Goal: Transaction & Acquisition: Purchase product/service

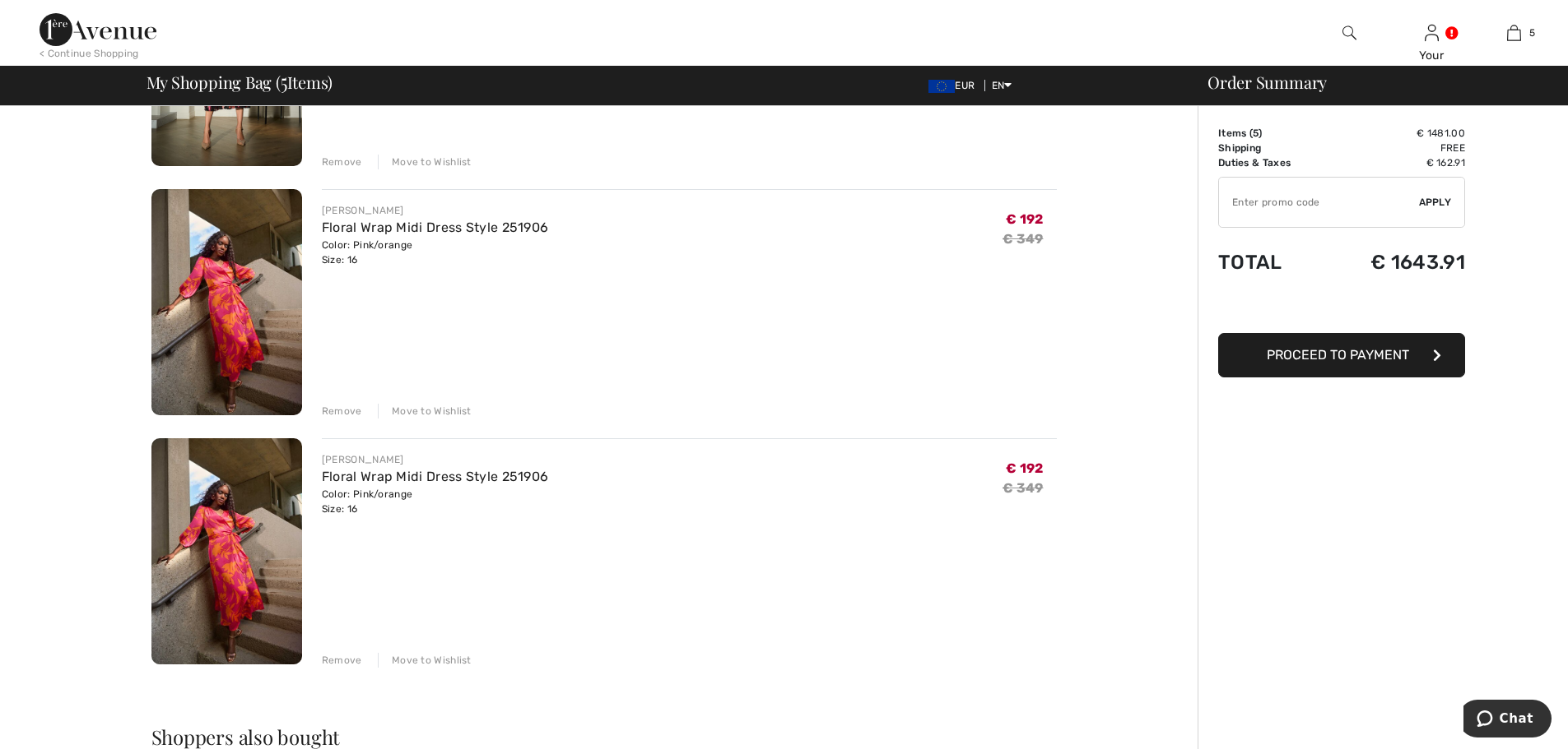
scroll to position [823, 0]
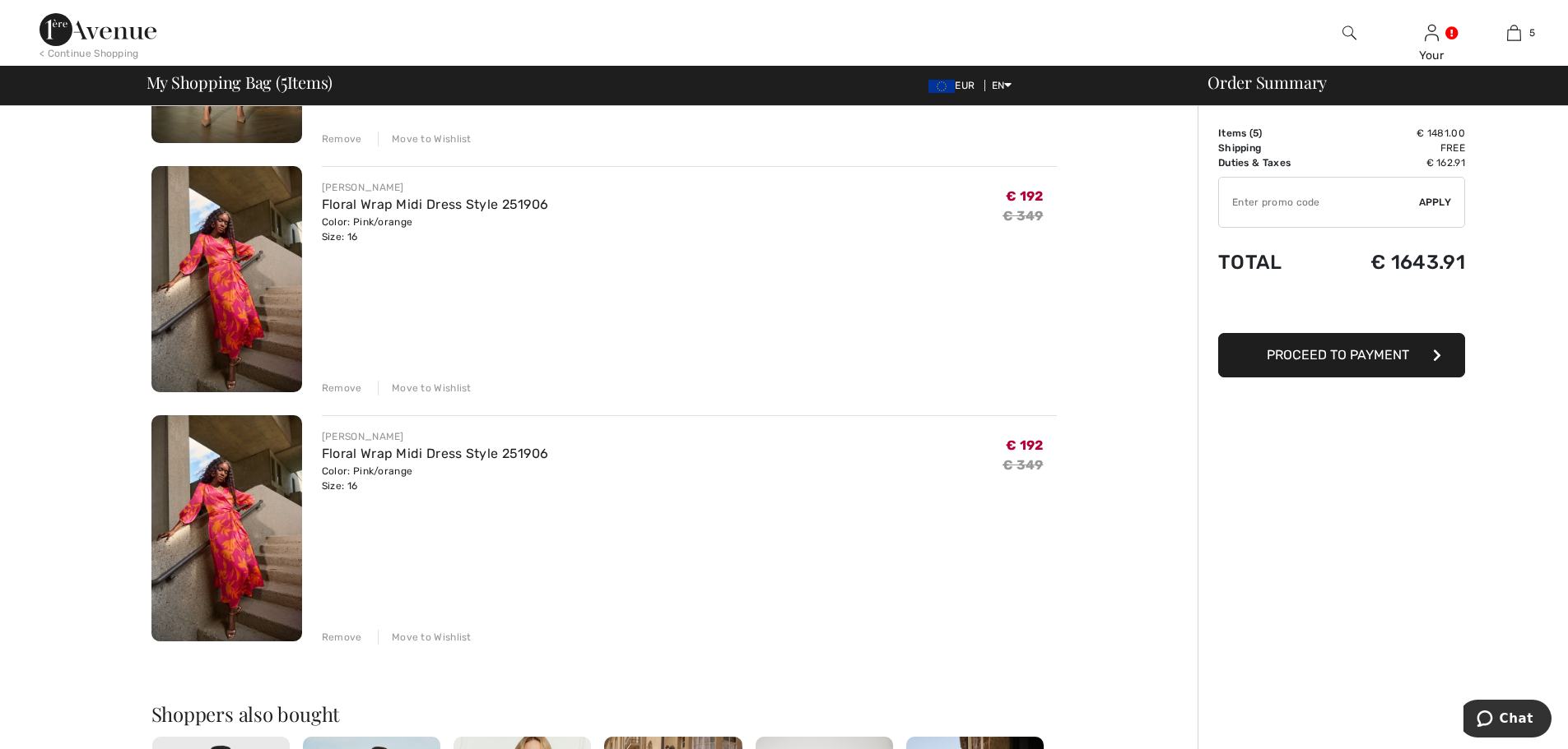
click at [262, 305] on img at bounding box center [227, 279] width 151 height 227
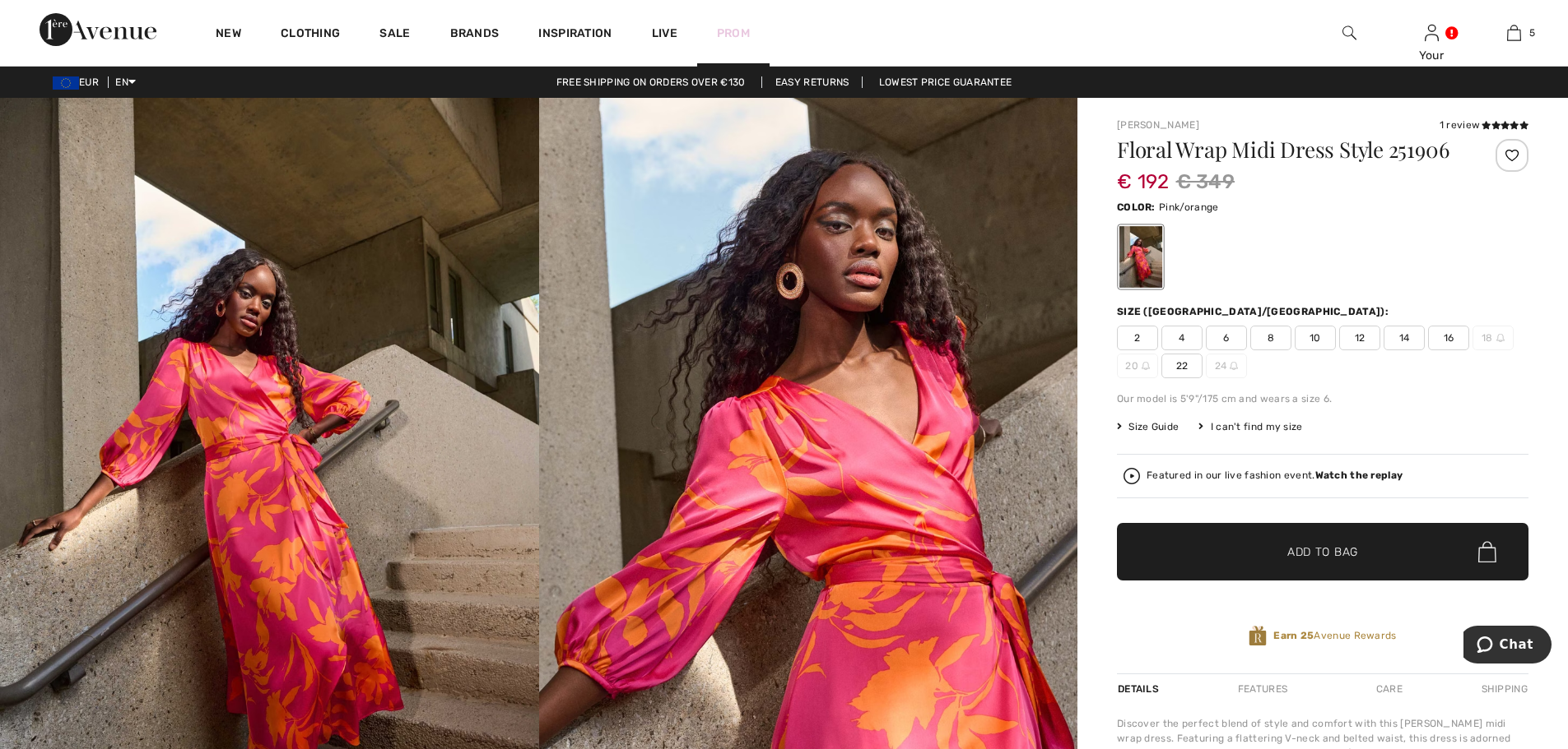
click at [729, 29] on link "Prom" at bounding box center [734, 33] width 33 height 18
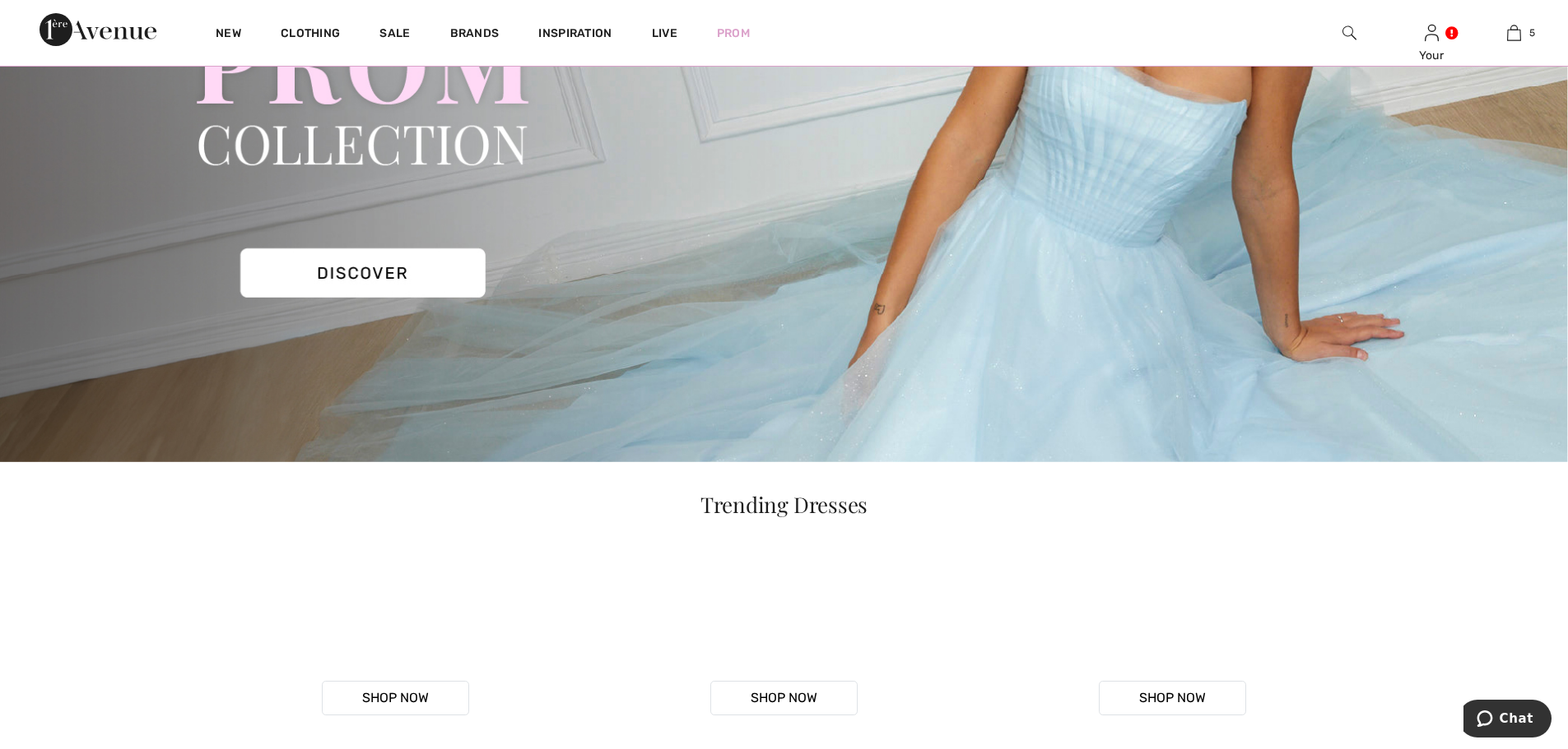
scroll to position [165, 0]
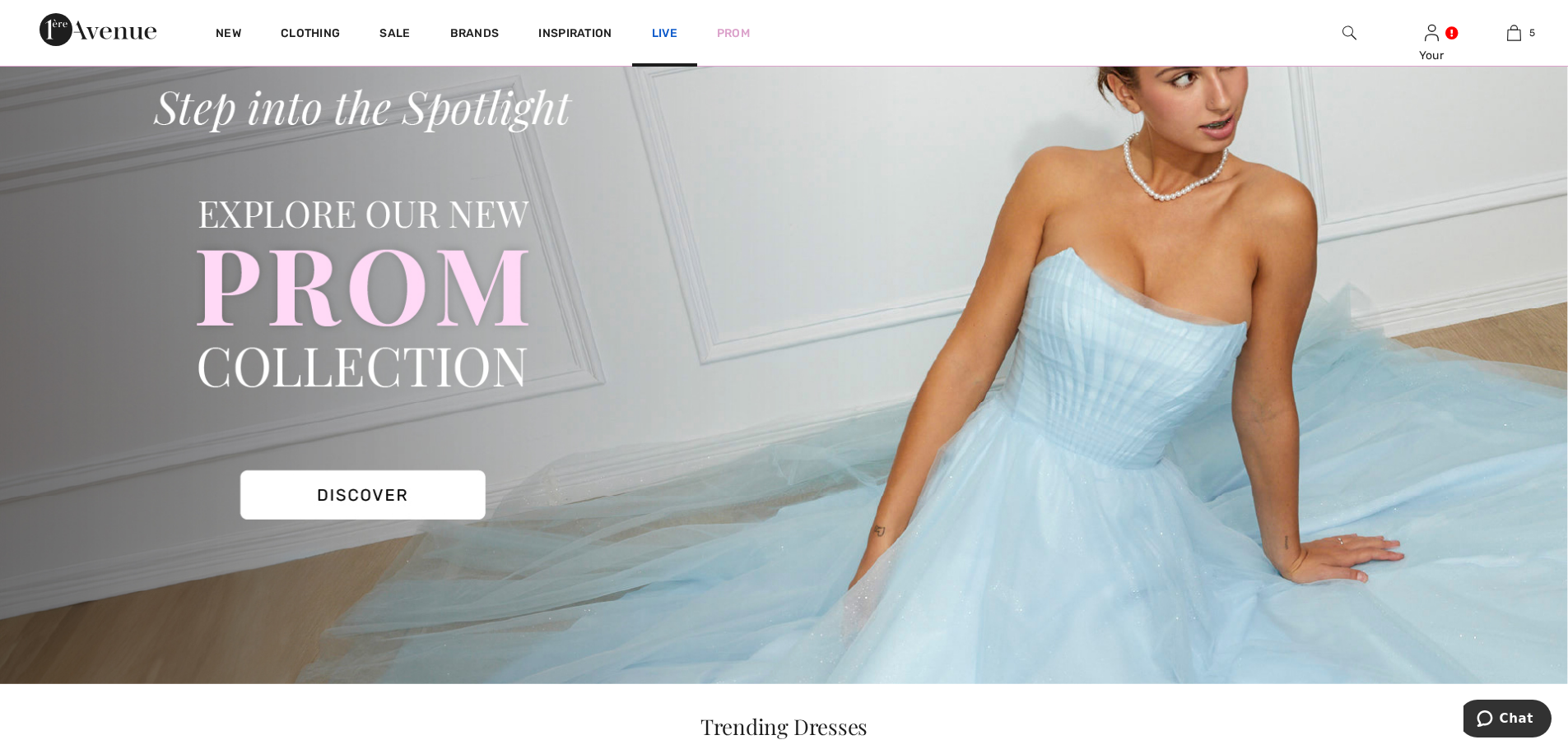
click at [664, 38] on link "Live" at bounding box center [664, 33] width 26 height 18
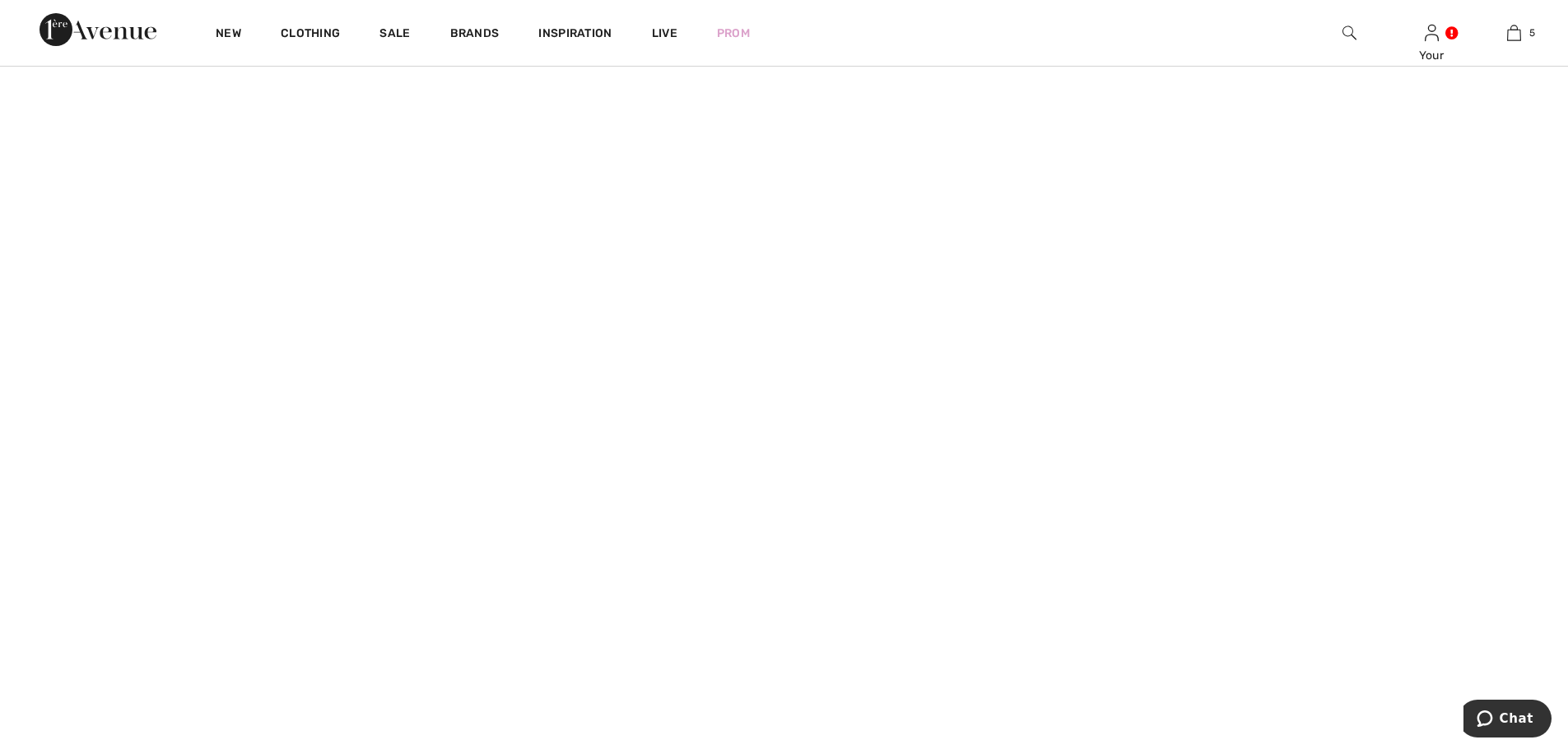
scroll to position [823, 0]
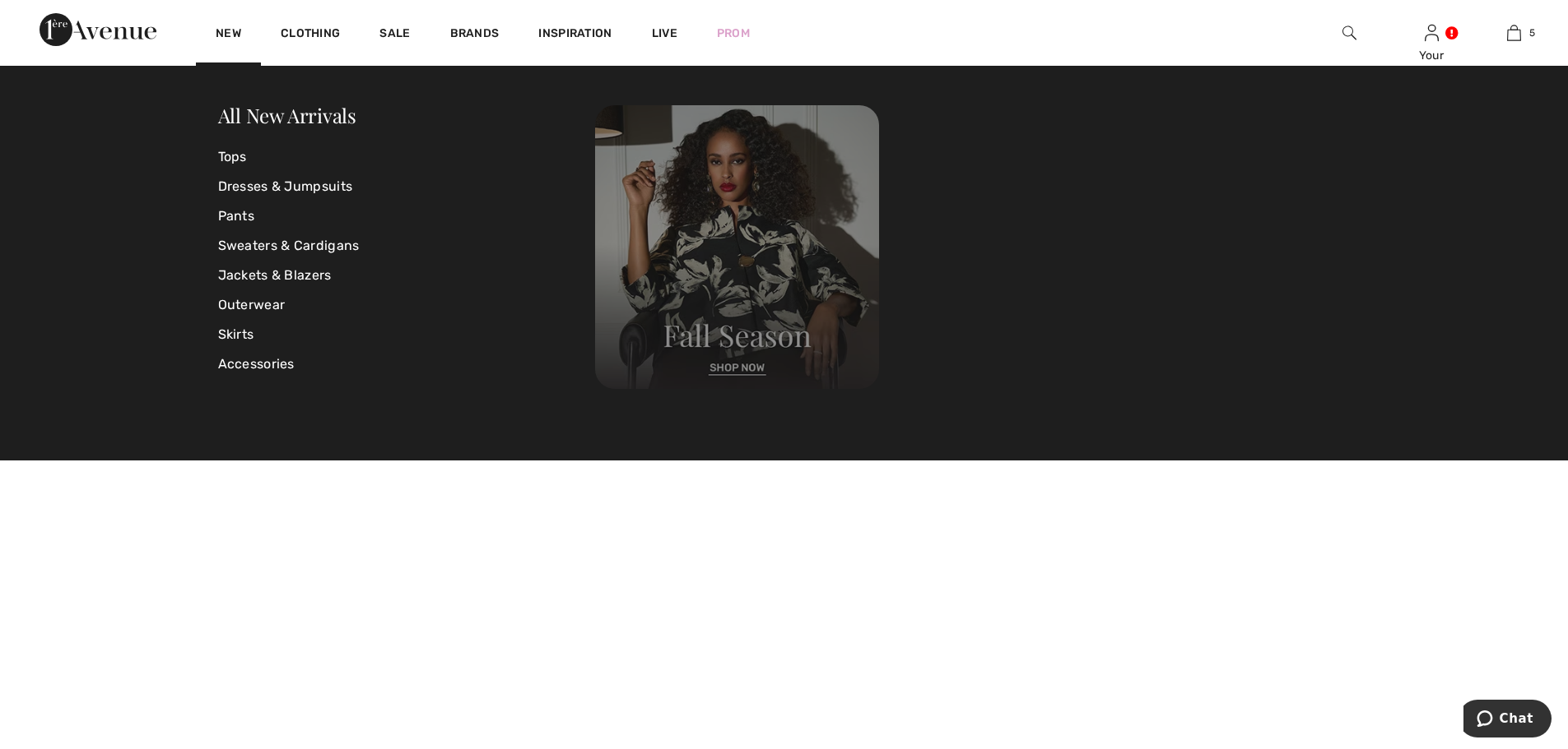
click at [732, 368] on img at bounding box center [736, 247] width 284 height 284
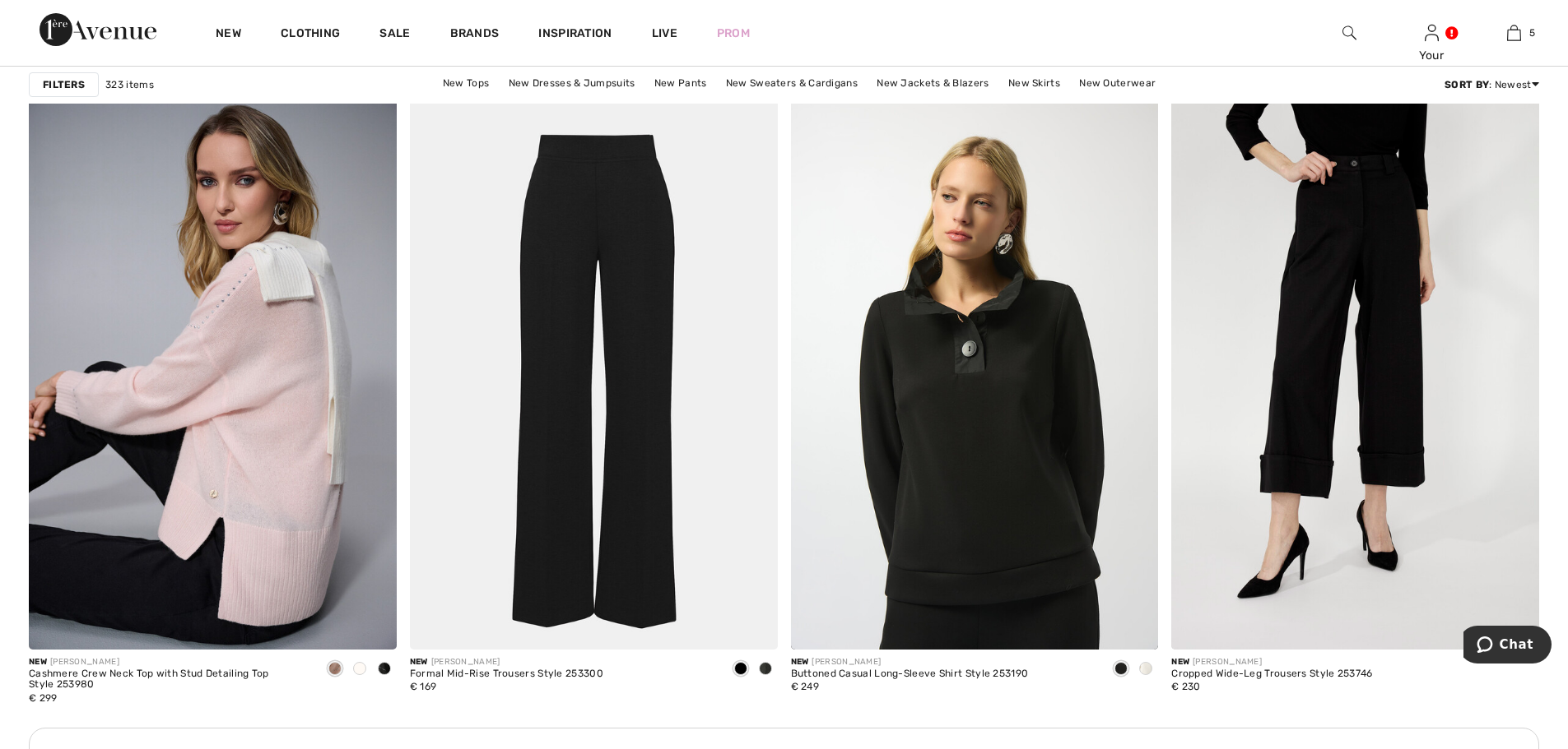
scroll to position [2057, 0]
click at [584, 447] on img at bounding box center [594, 373] width 368 height 551
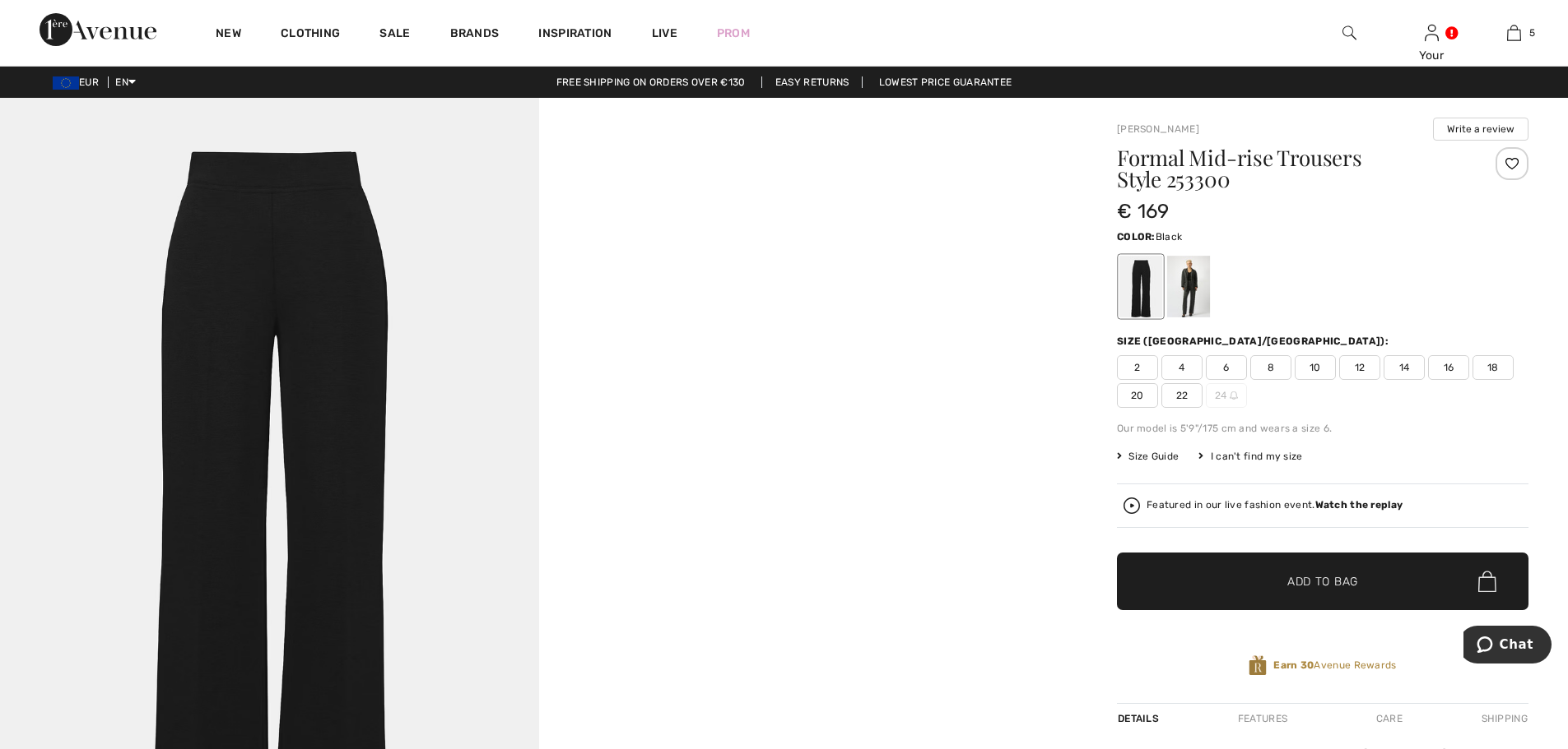
click at [1332, 365] on span "10" at bounding box center [1315, 367] width 41 height 25
click at [1312, 565] on span "✔ Added to Bag Add to Bag" at bounding box center [1322, 582] width 412 height 57
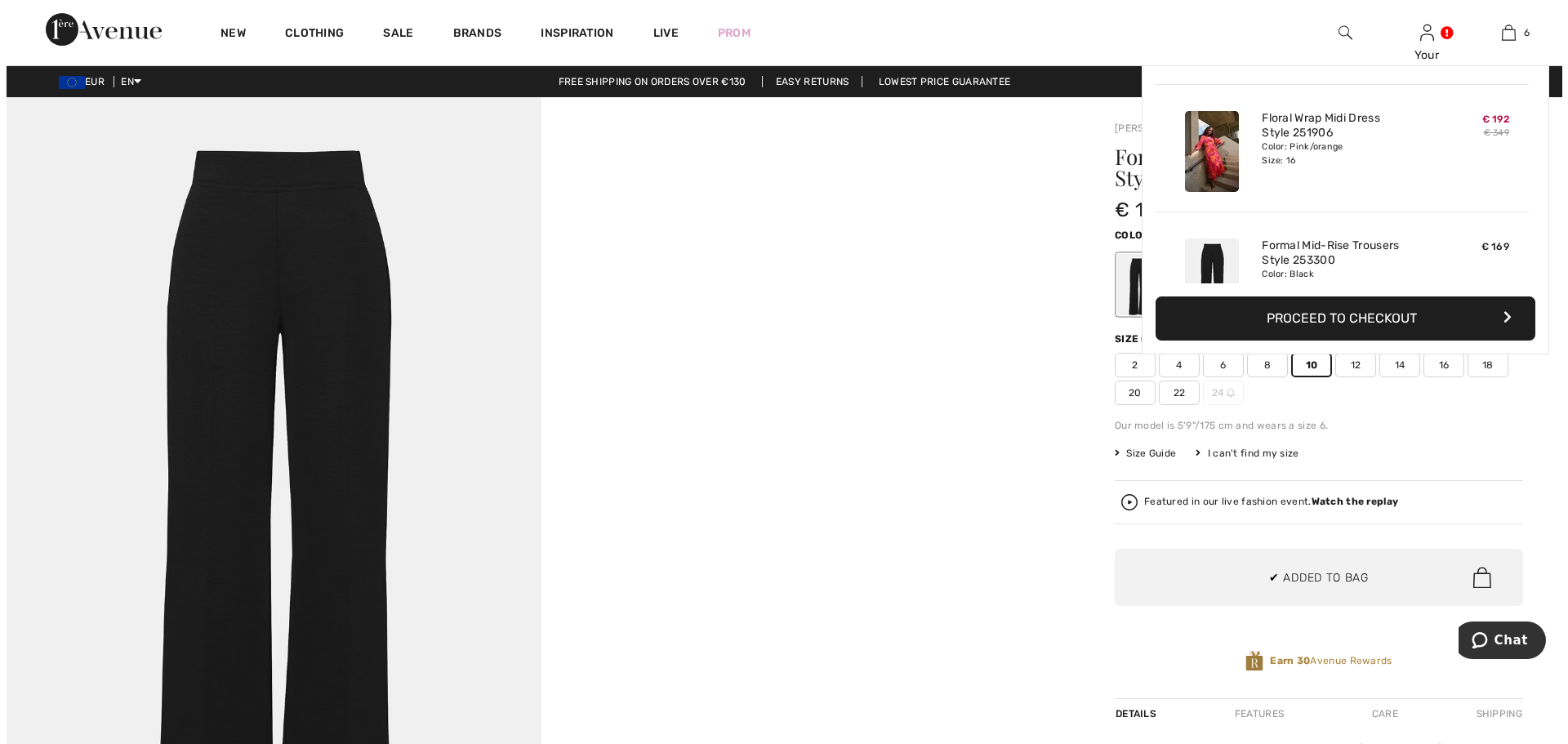
scroll to position [560, 0]
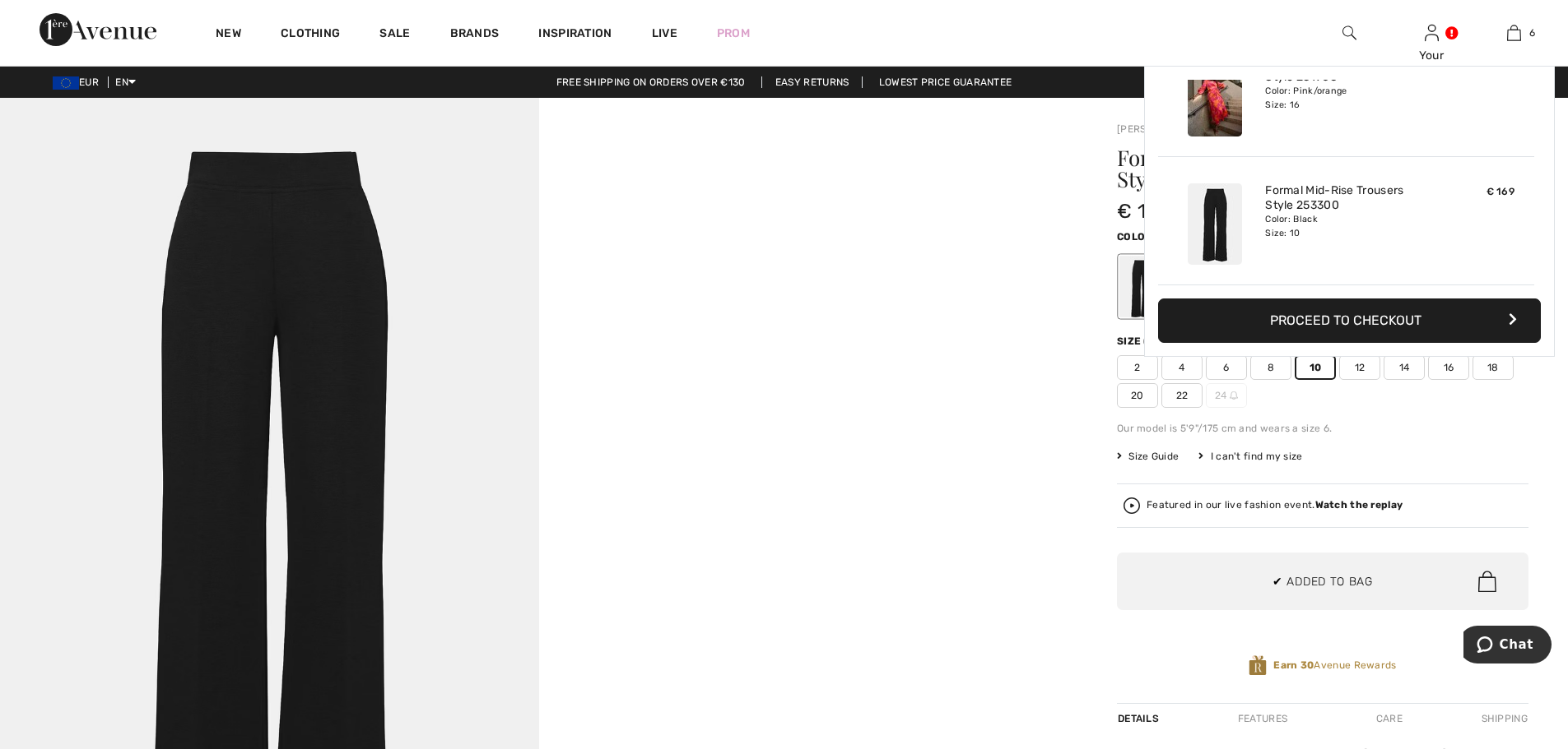
click at [1338, 503] on strong "Watch the replay" at bounding box center [1358, 505] width 88 height 11
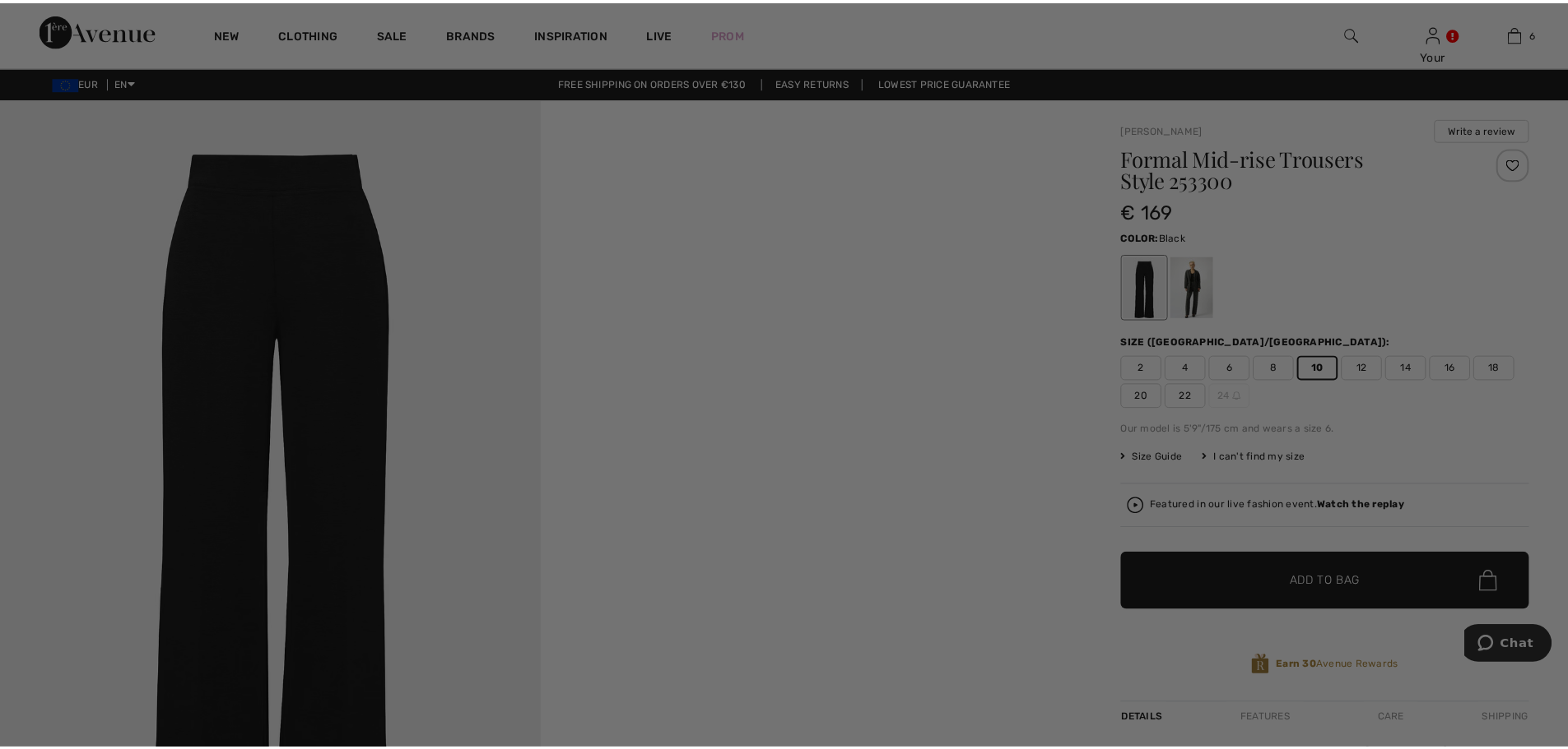
scroll to position [0, 0]
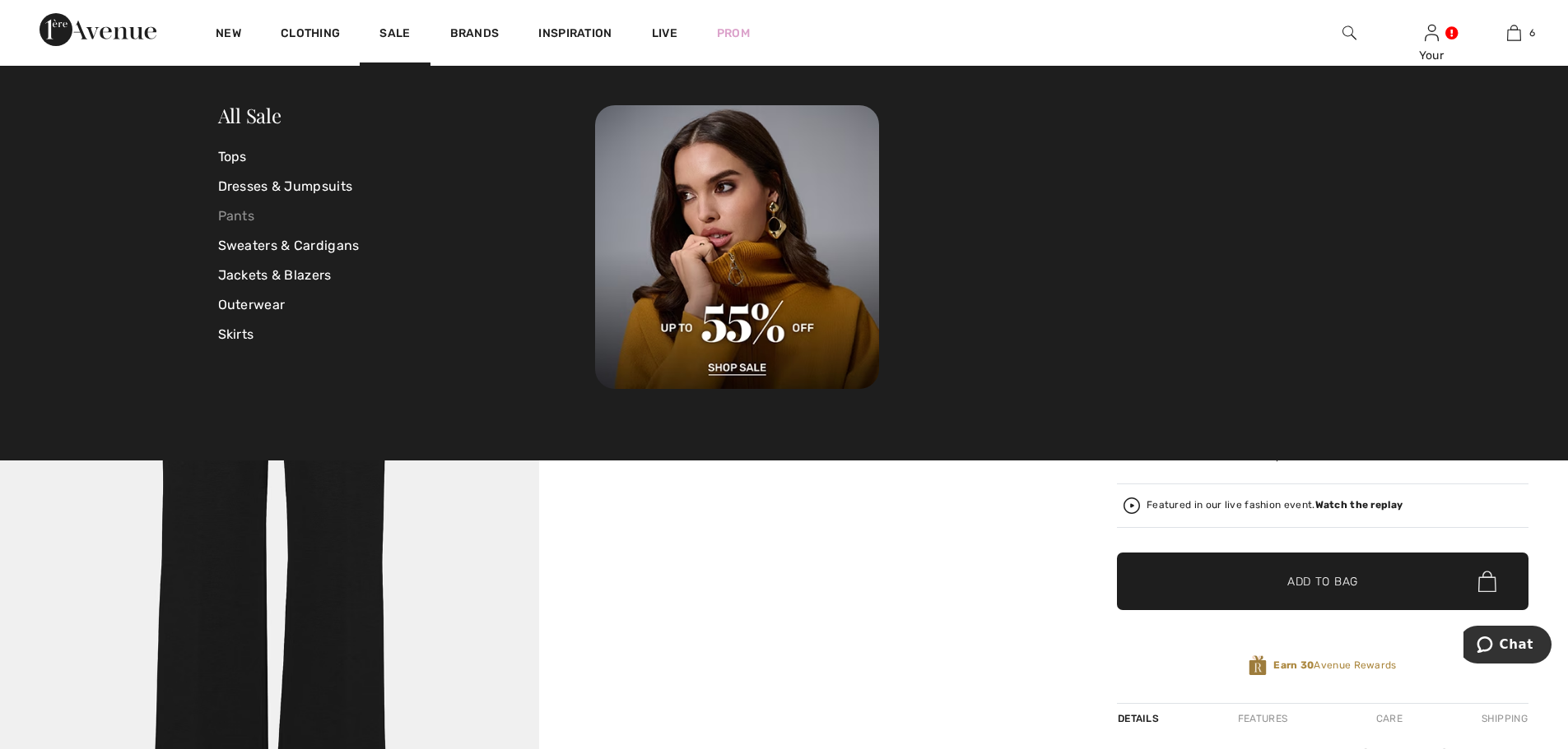
click at [249, 217] on link "Pants" at bounding box center [407, 216] width 377 height 30
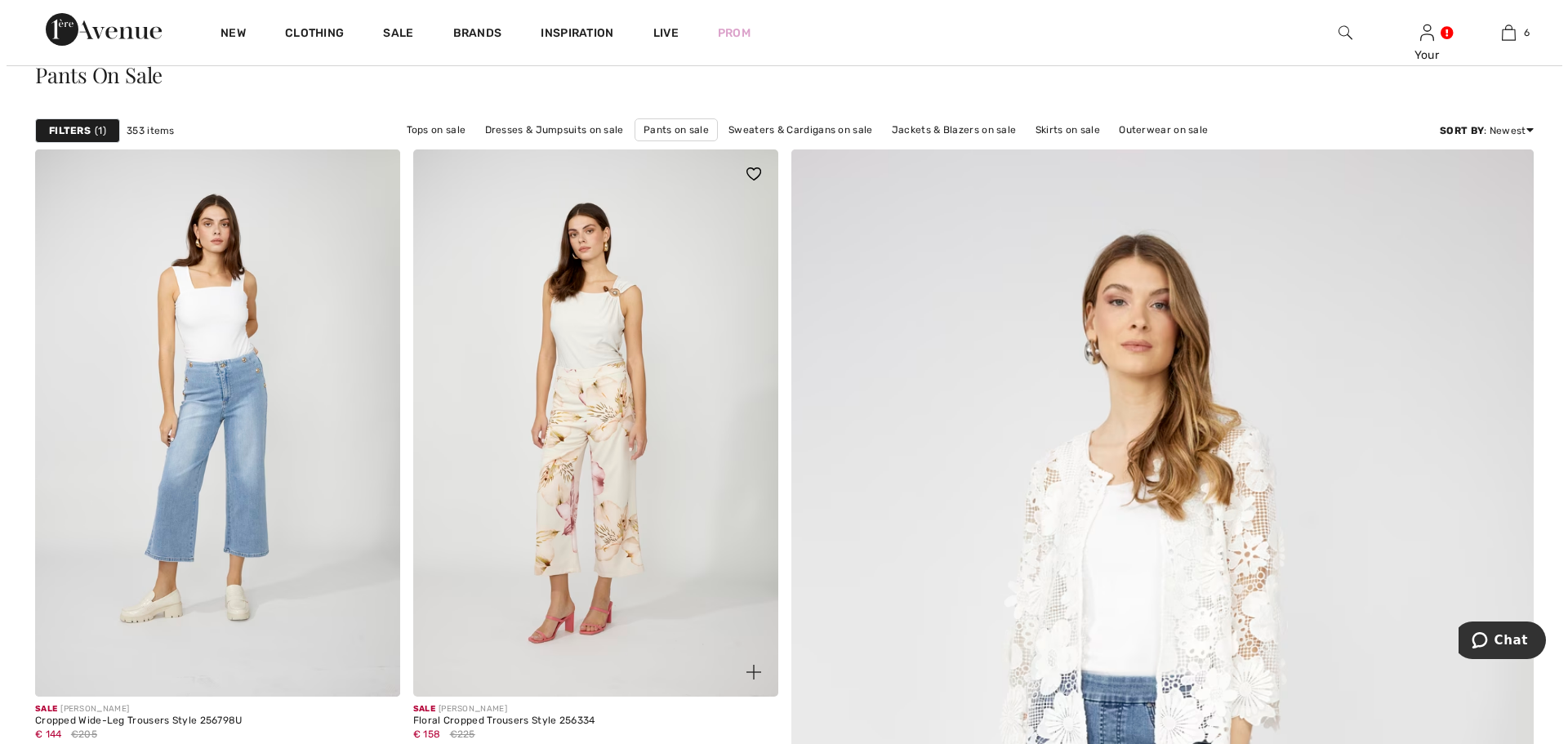
scroll to position [245, 0]
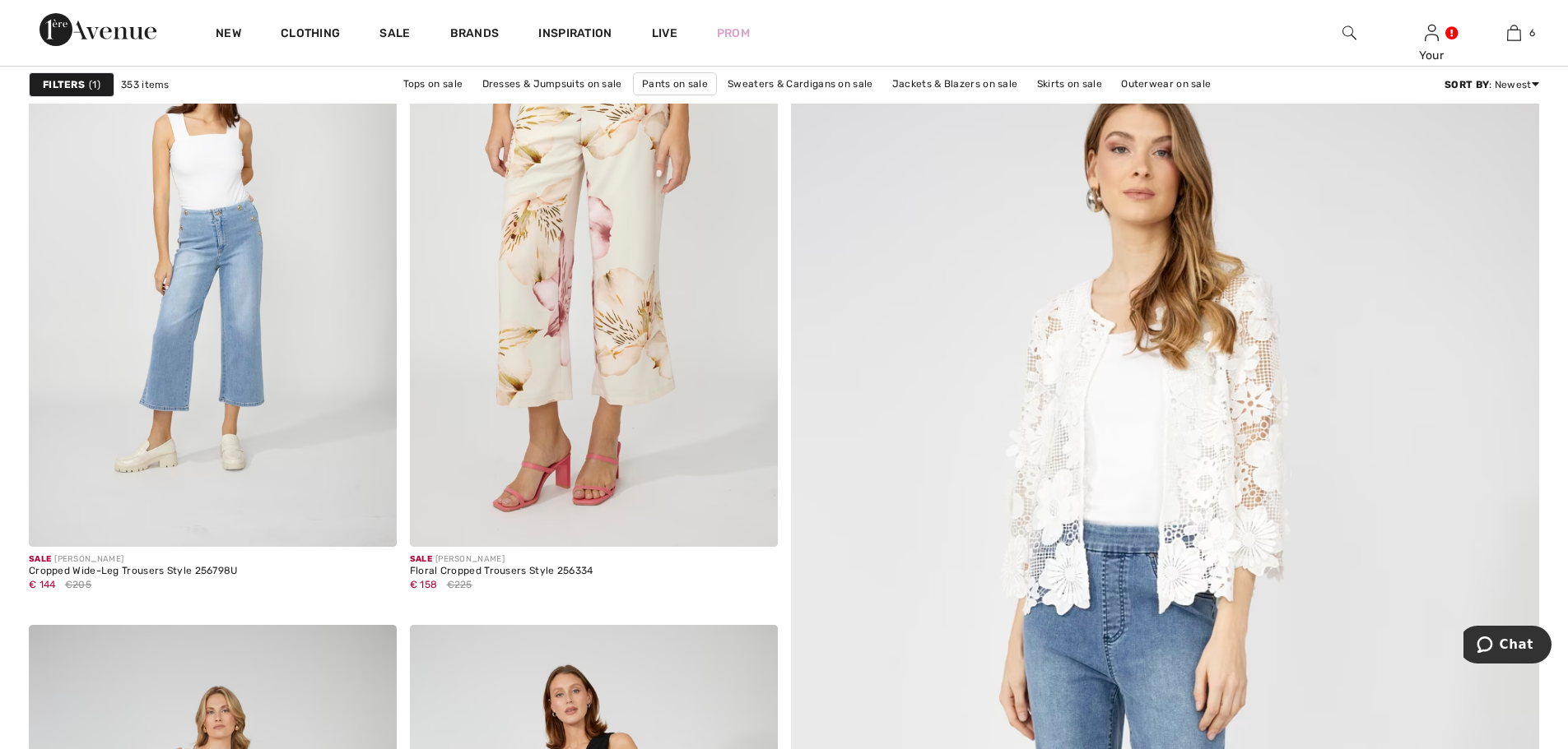
click at [58, 83] on strong "Filters" at bounding box center [63, 85] width 42 height 15
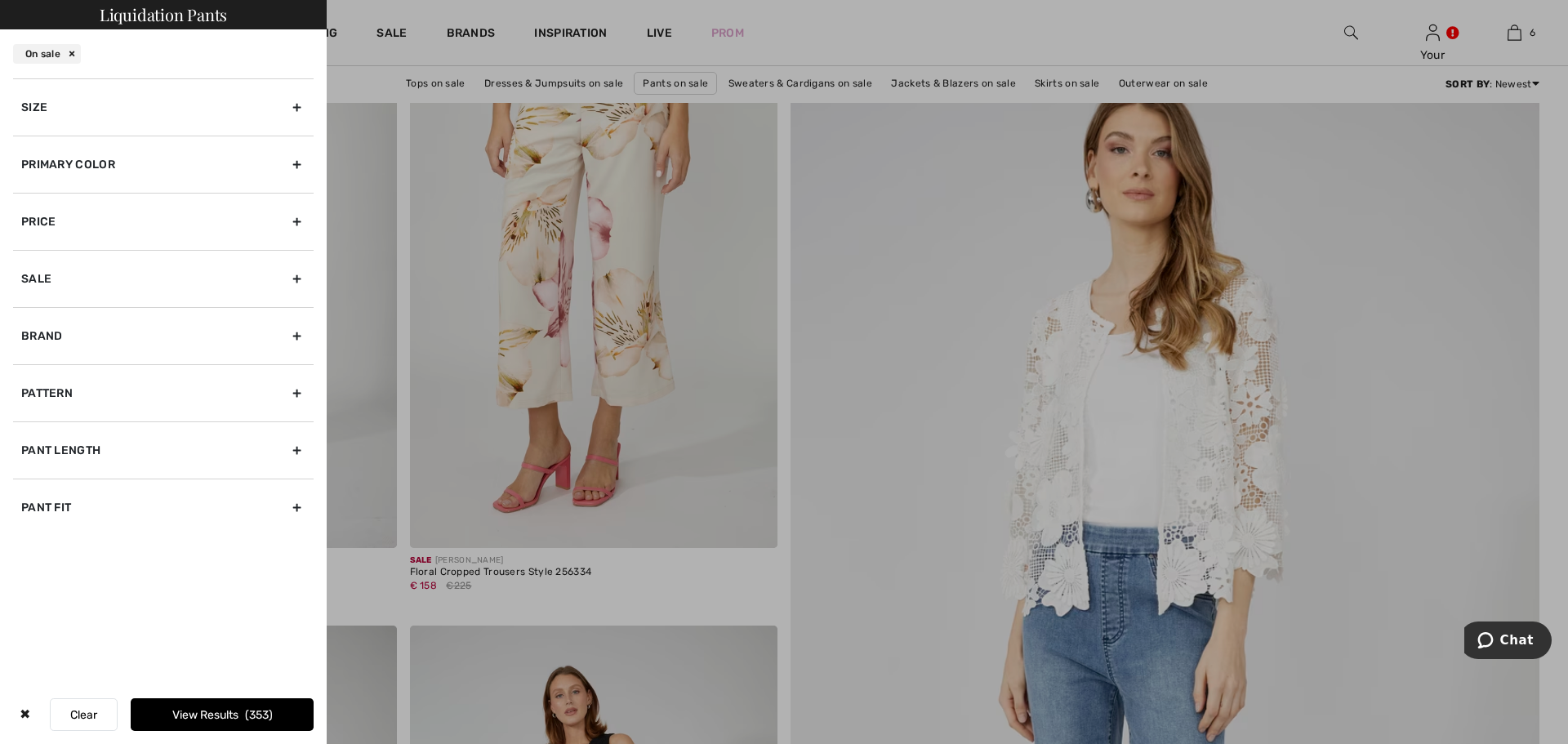
click at [78, 321] on div "Brand" at bounding box center [162, 335] width 300 height 57
click at [28, 375] on input"] "[PERSON_NAME]" at bounding box center [27, 372] width 12 height 12
checkbox input"] "true"
click at [95, 275] on div "Sale" at bounding box center [162, 278] width 300 height 57
click at [98, 384] on div "Brand" at bounding box center [162, 392] width 300 height 57
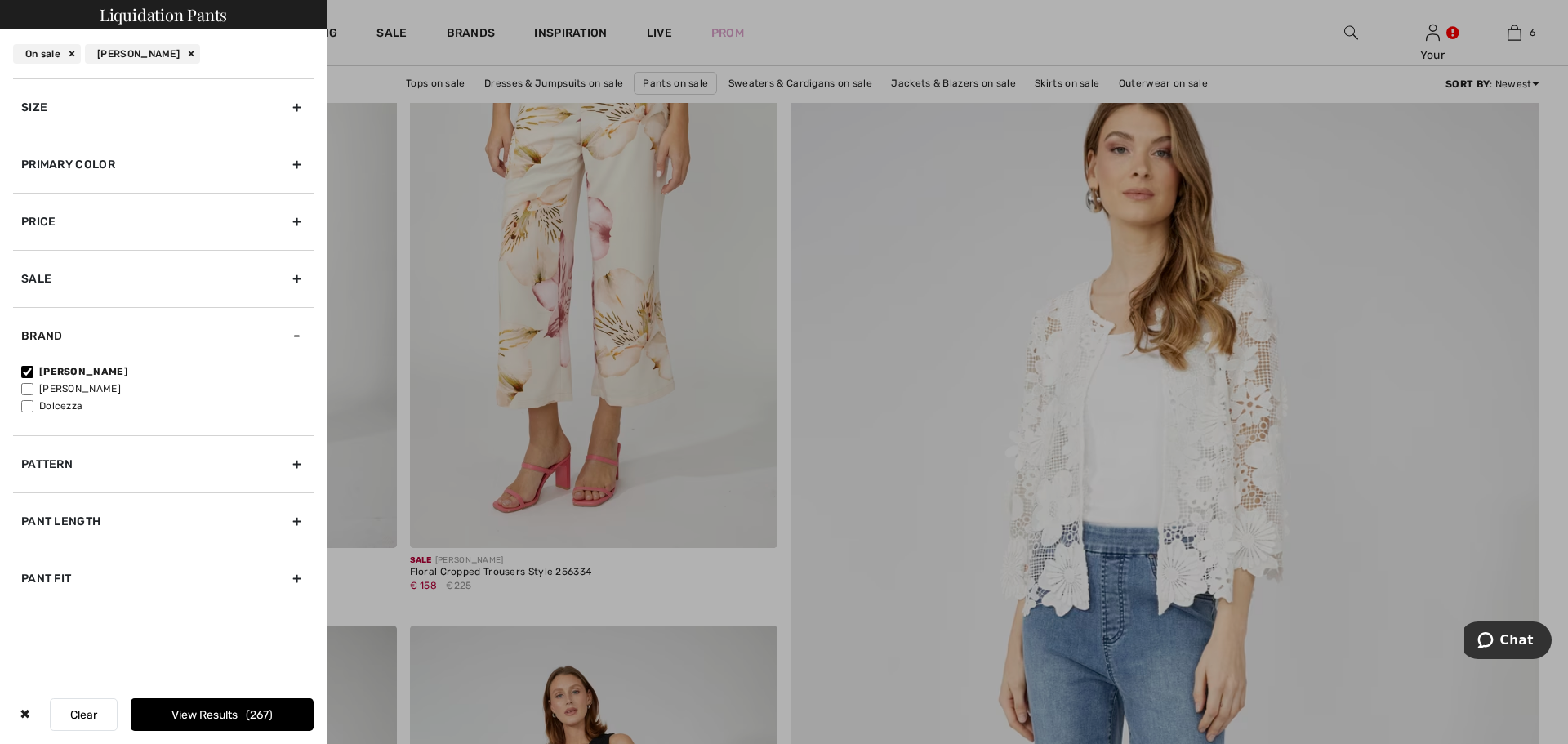
click at [174, 716] on button "View Results 267" at bounding box center [221, 716] width 183 height 33
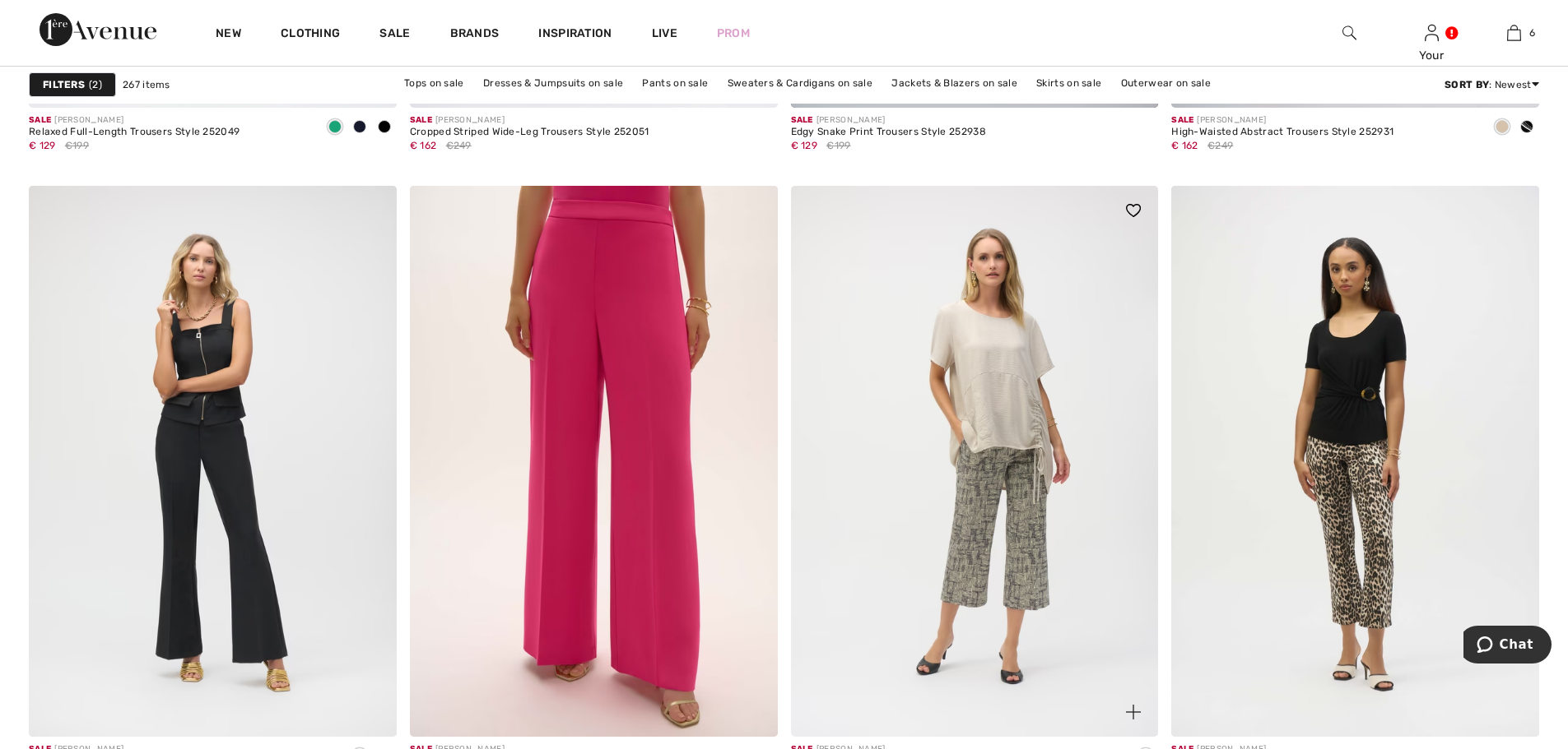
scroll to position [4277, 0]
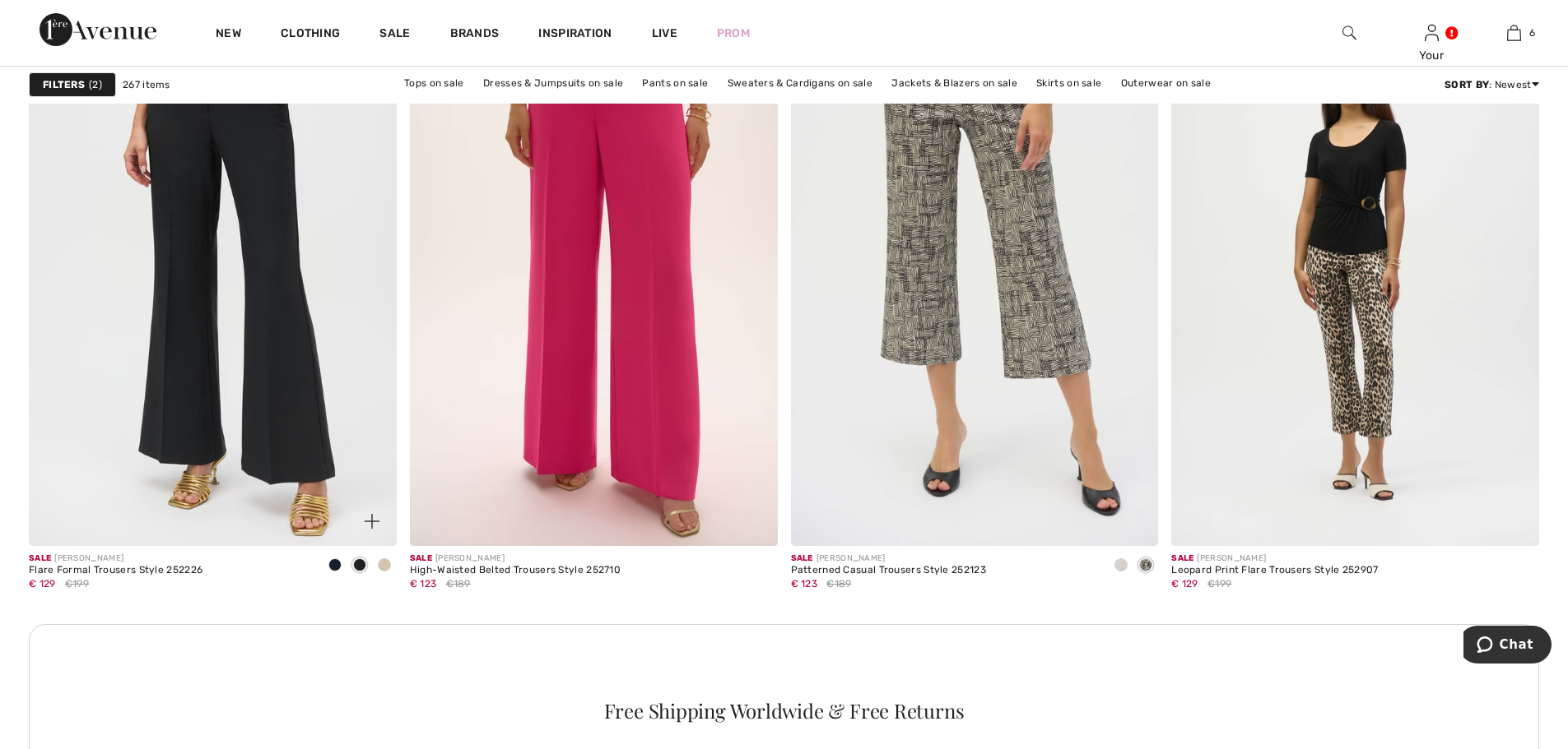
click at [330, 369] on img at bounding box center [213, 271] width 368 height 551
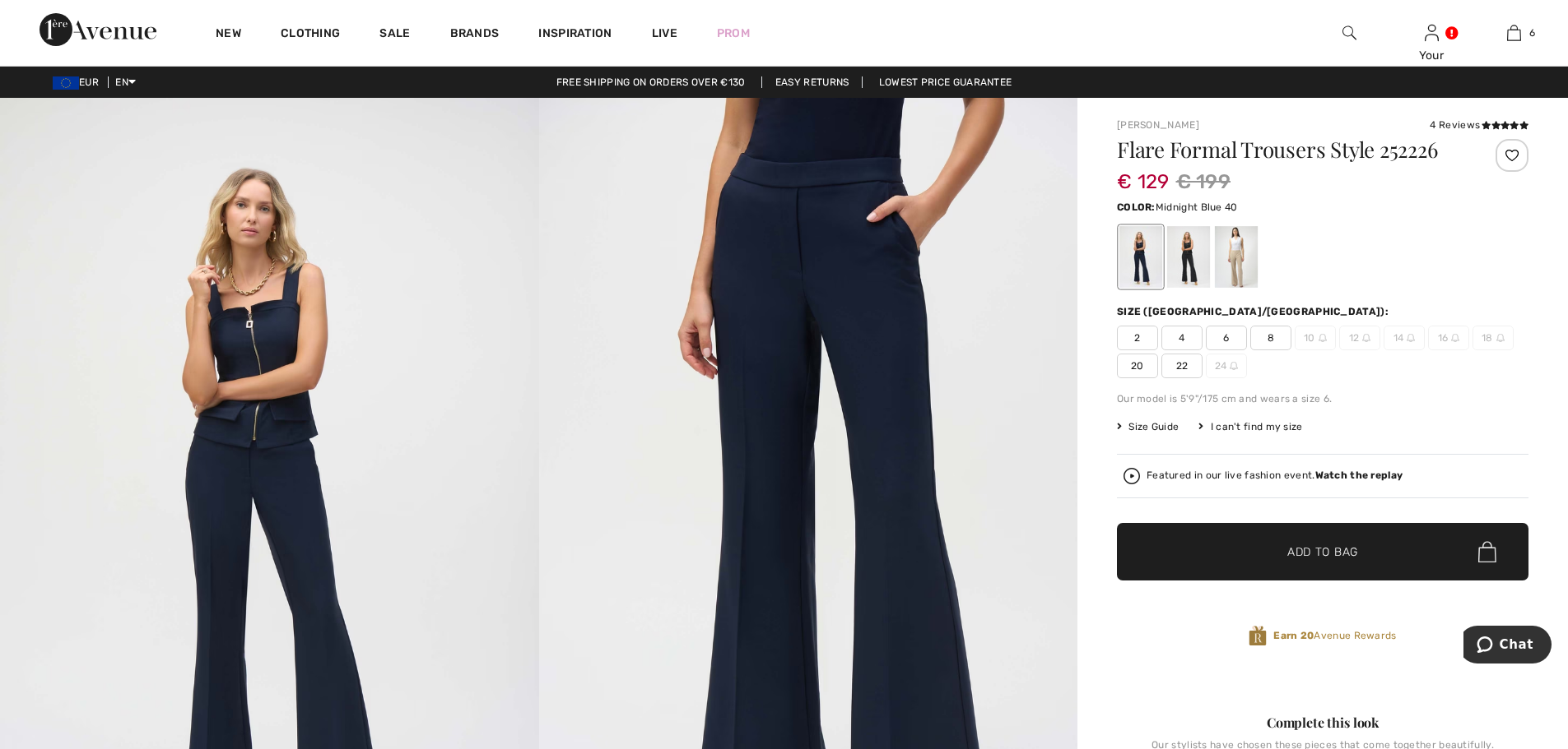
drag, startPoint x: 0, startPoint y: 0, endPoint x: 550, endPoint y: 284, distance: 619.0
click at [550, 284] on img at bounding box center [809, 501] width 539 height 807
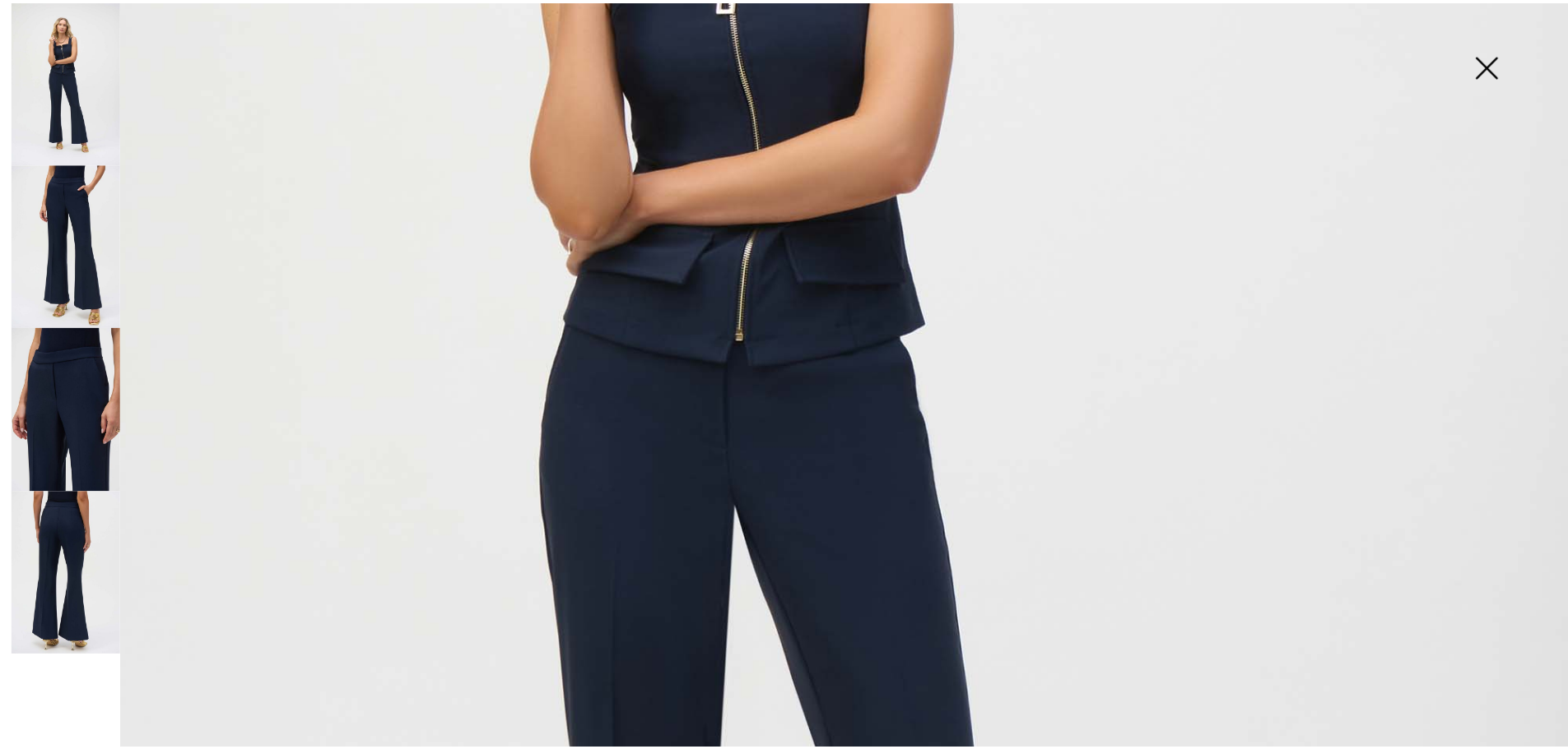
scroll to position [741, 0]
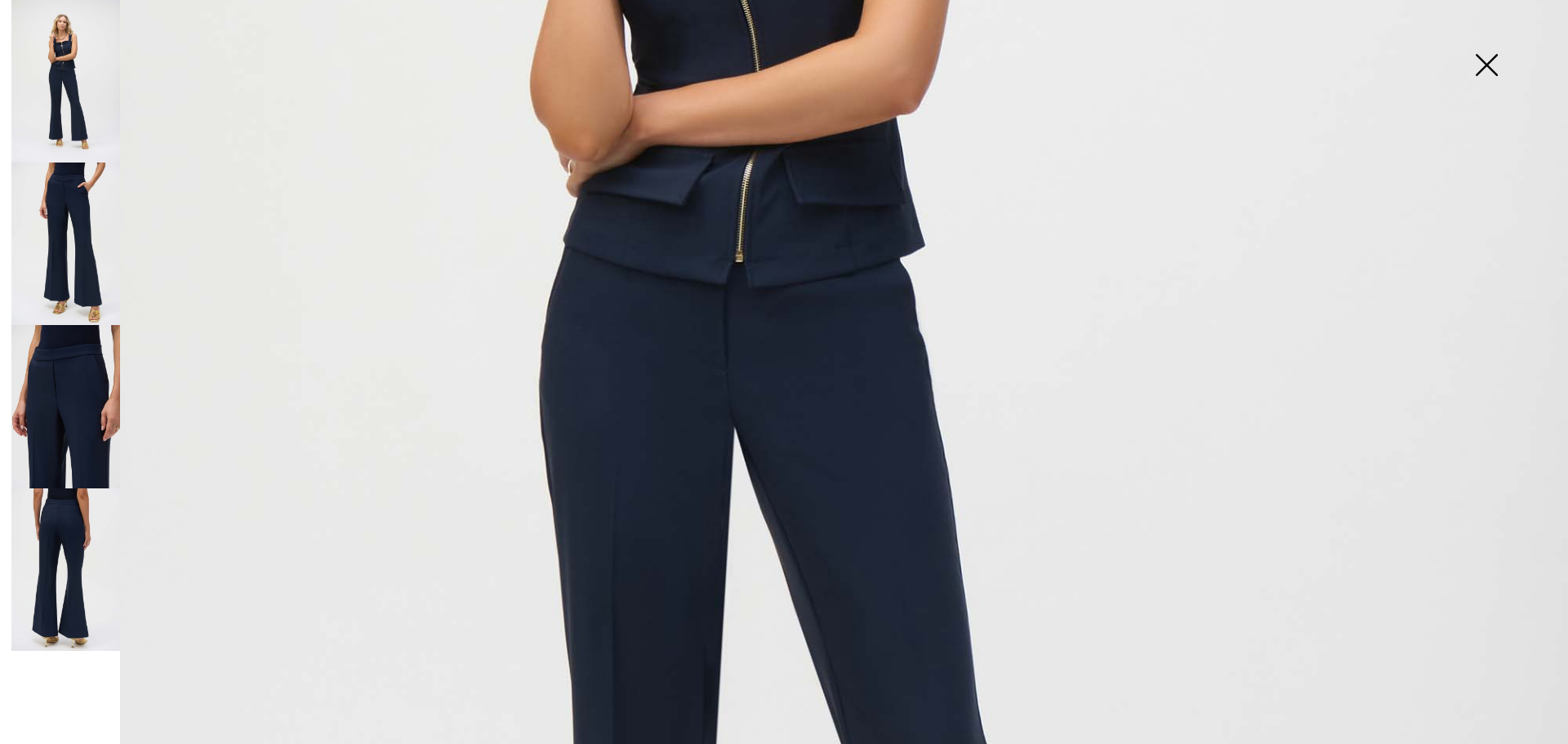
click at [1486, 72] on img at bounding box center [1485, 67] width 82 height 85
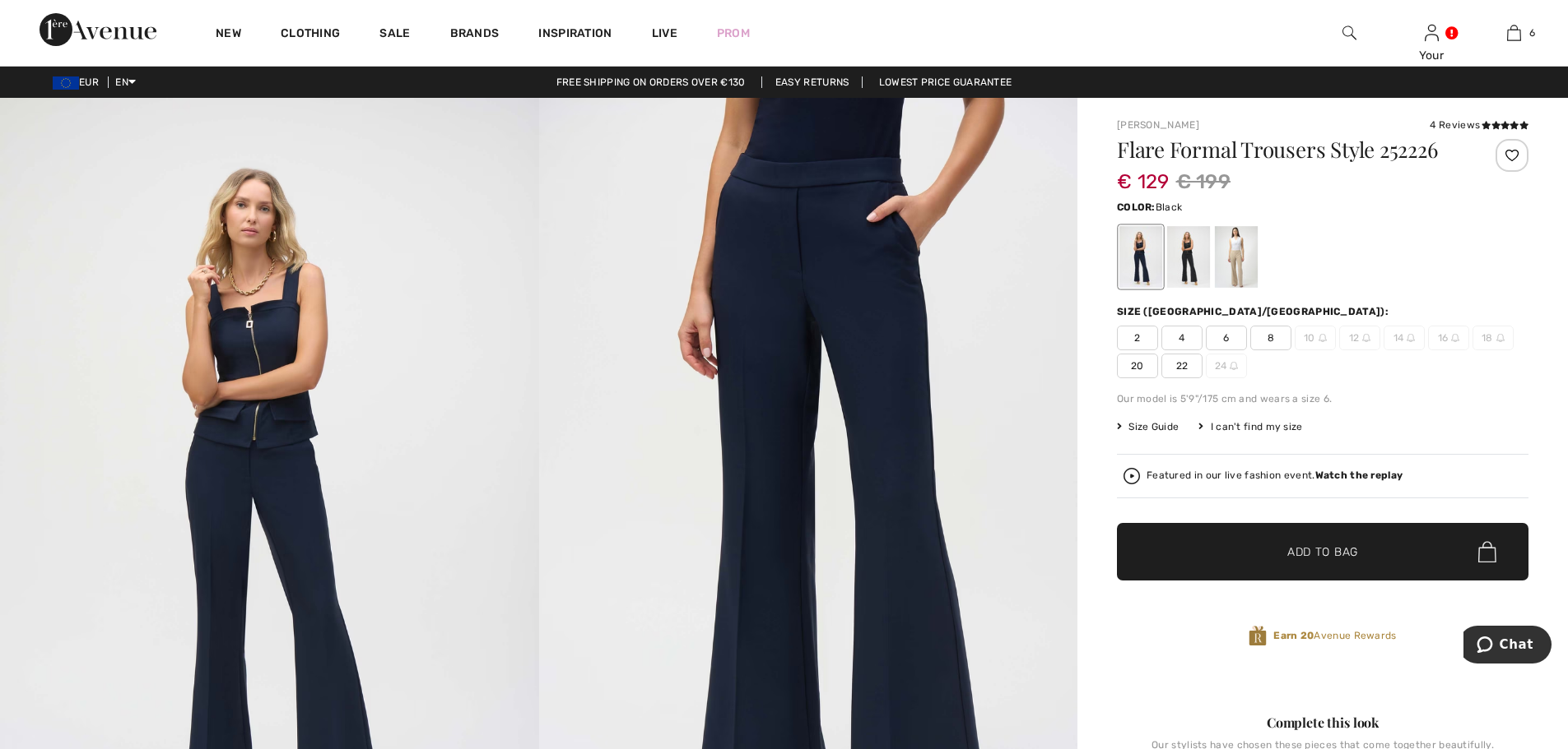
click at [1200, 258] on div at bounding box center [1188, 257] width 43 height 62
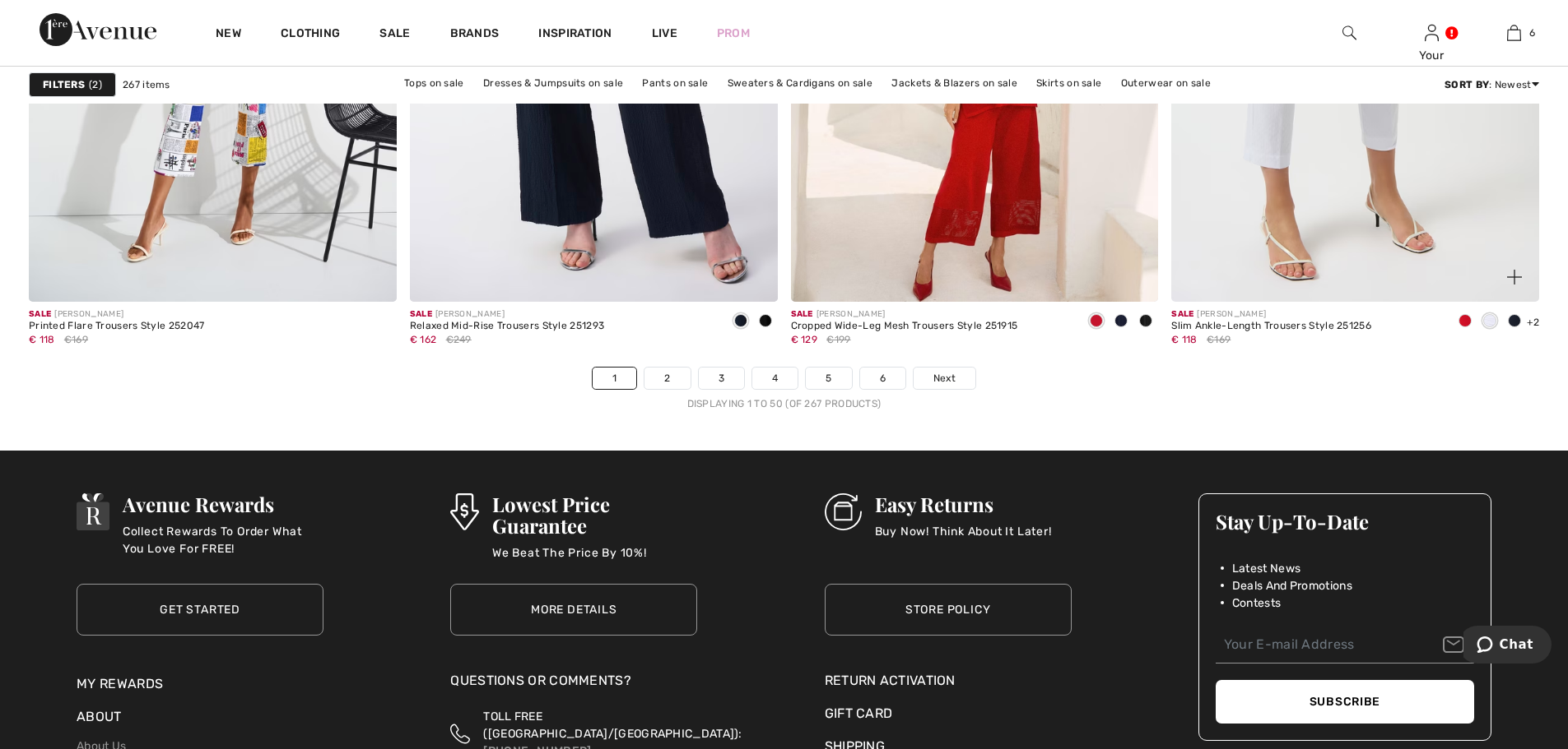
scroll to position [9623, 0]
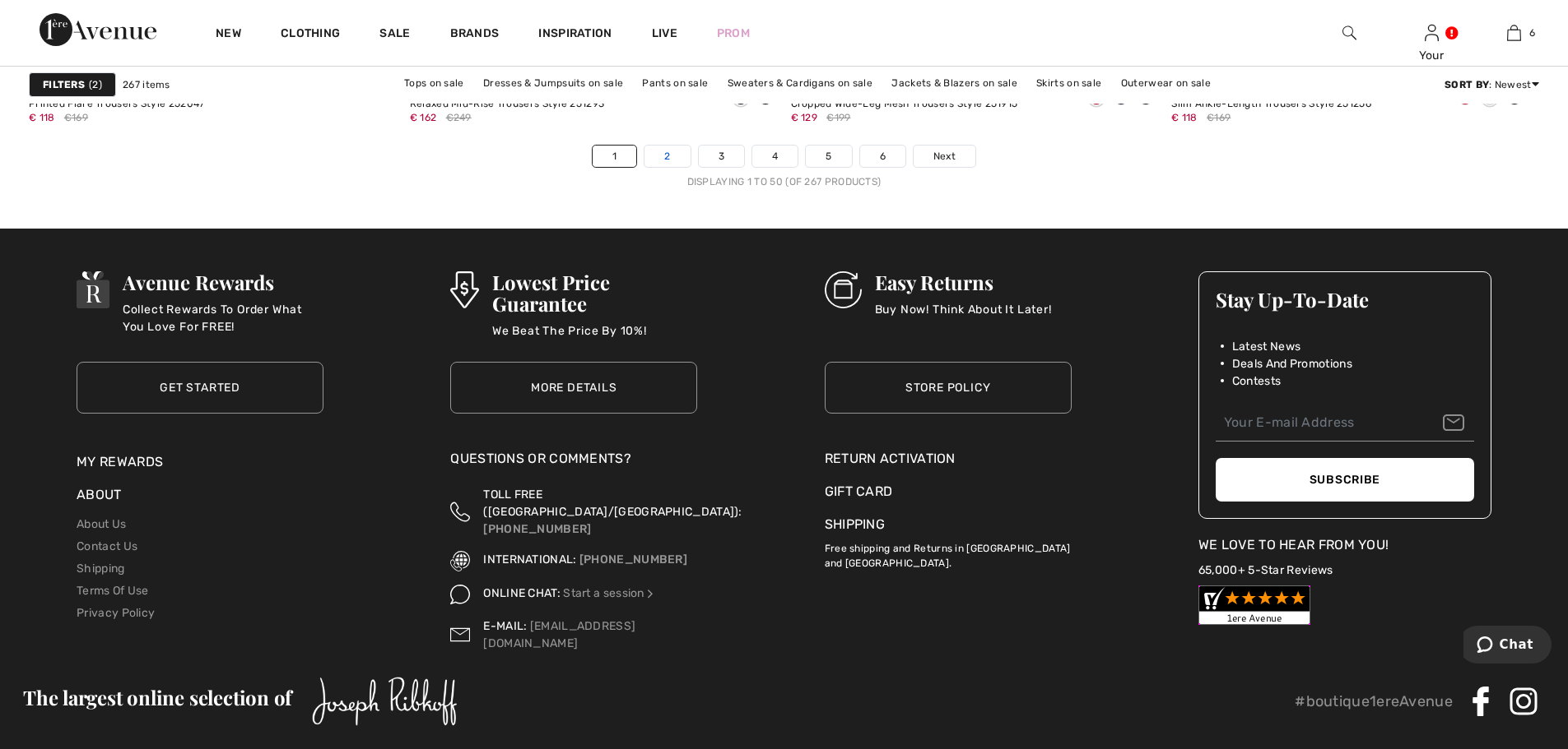
click at [669, 152] on link "2" at bounding box center [666, 155] width 45 height 21
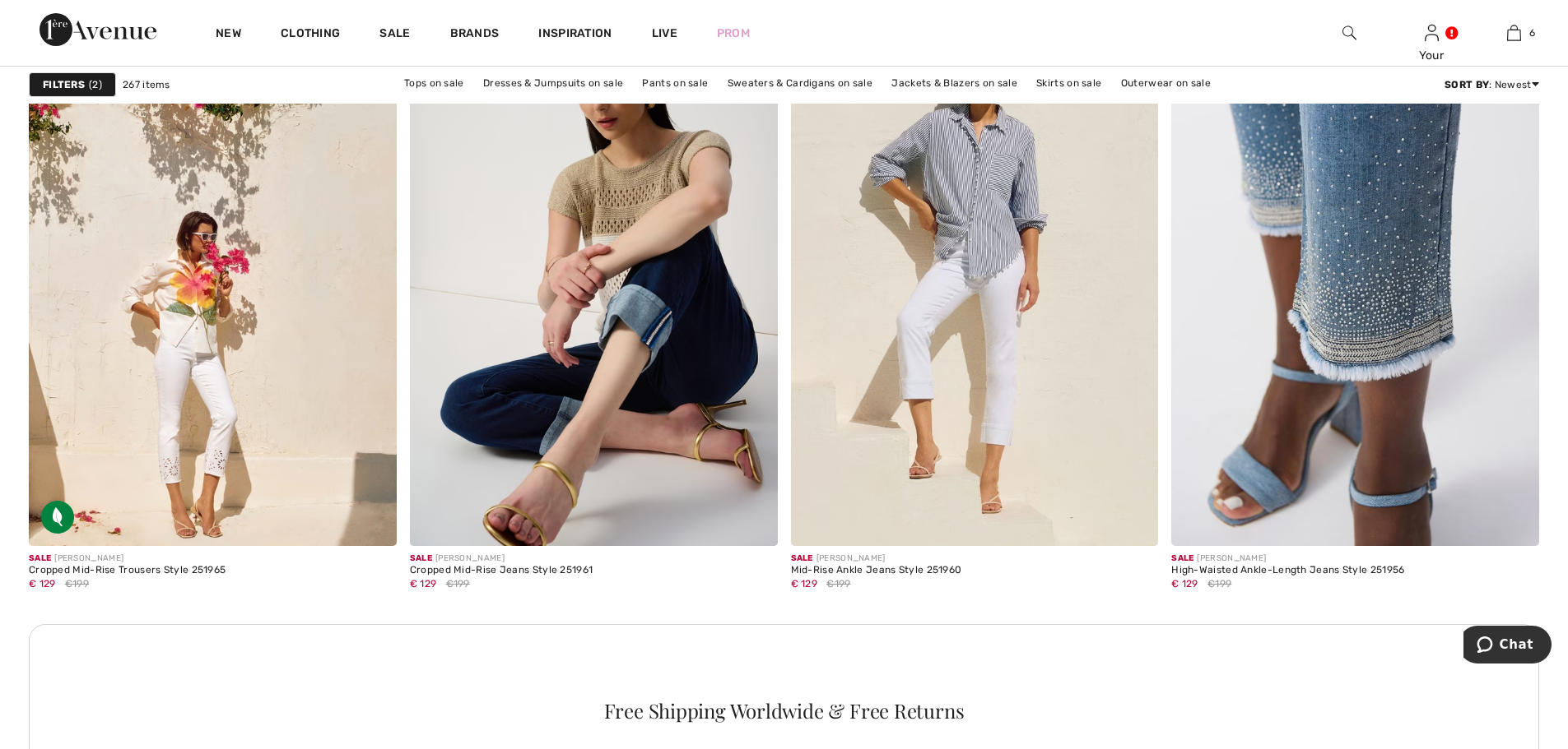
scroll to position [7074, 0]
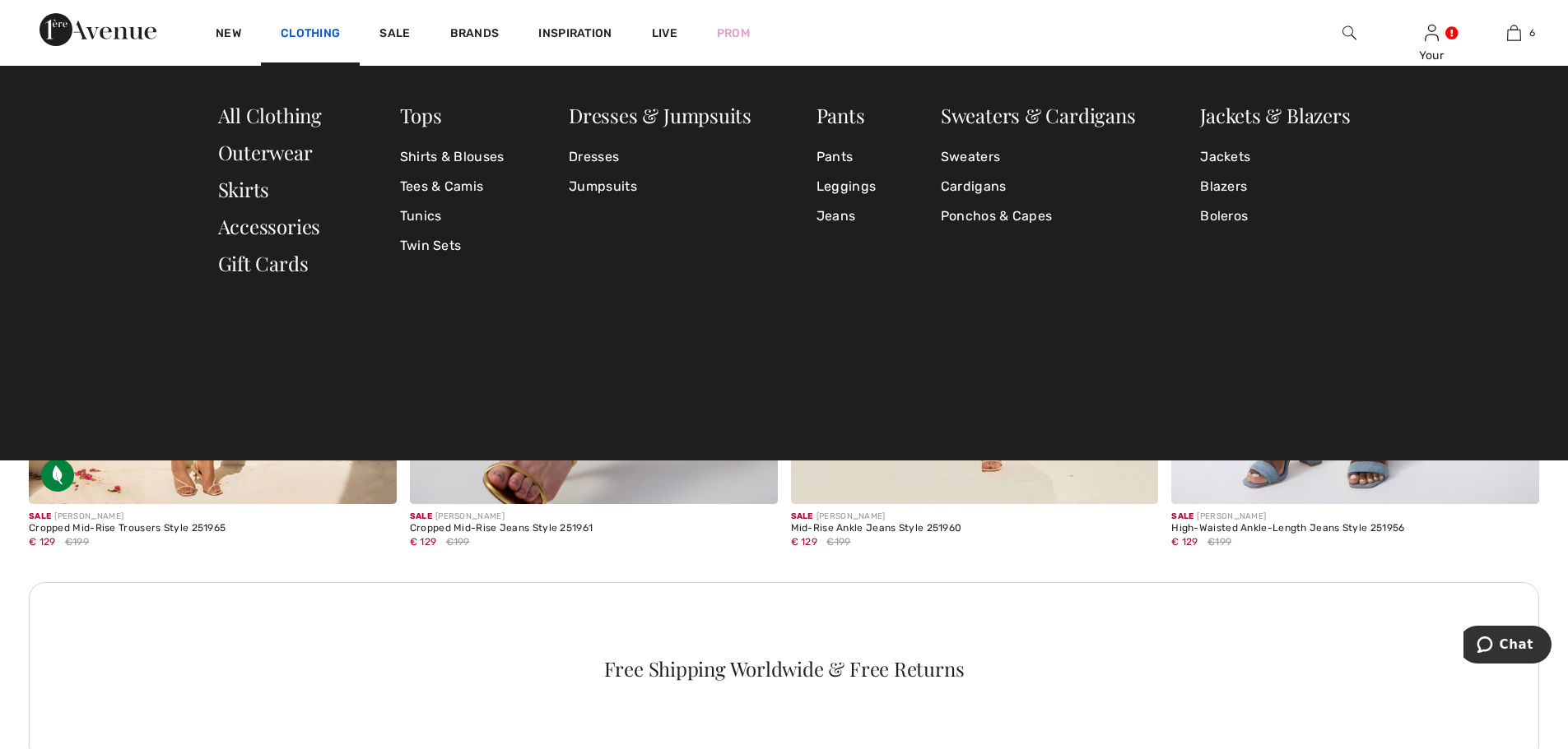
click at [299, 33] on link "Clothing" at bounding box center [310, 34] width 59 height 18
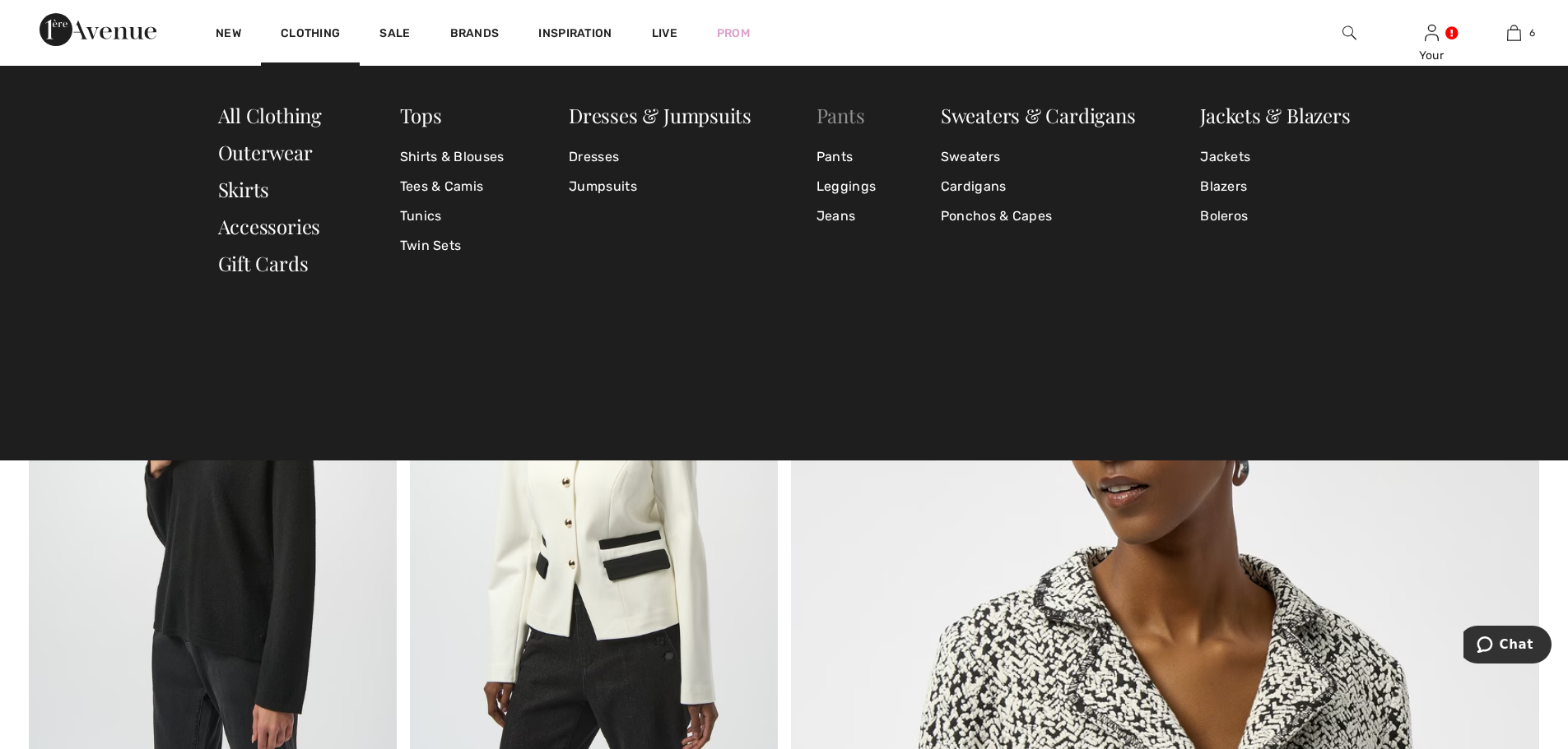
click at [860, 121] on link "Pants" at bounding box center [840, 115] width 48 height 26
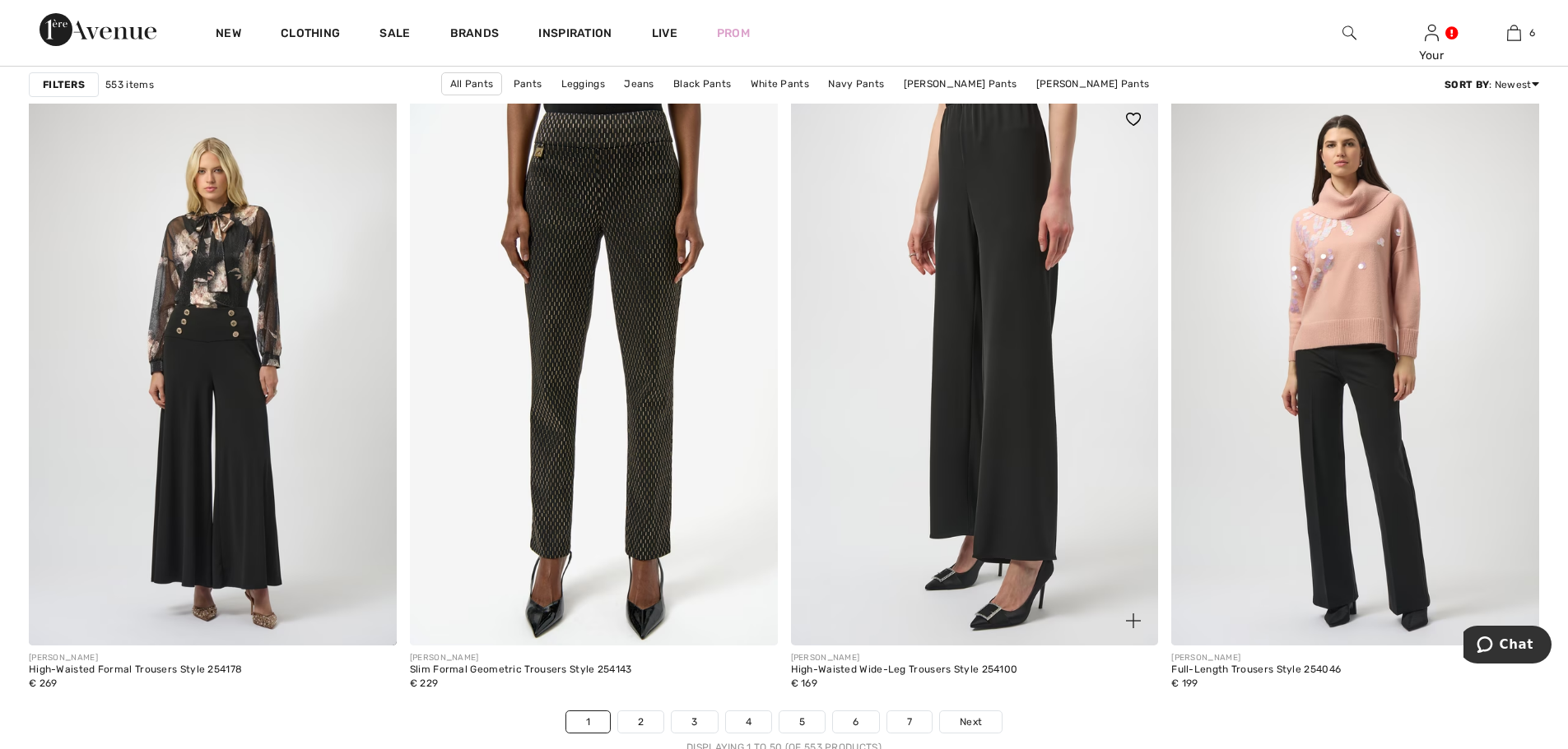
scroll to position [9130, 0]
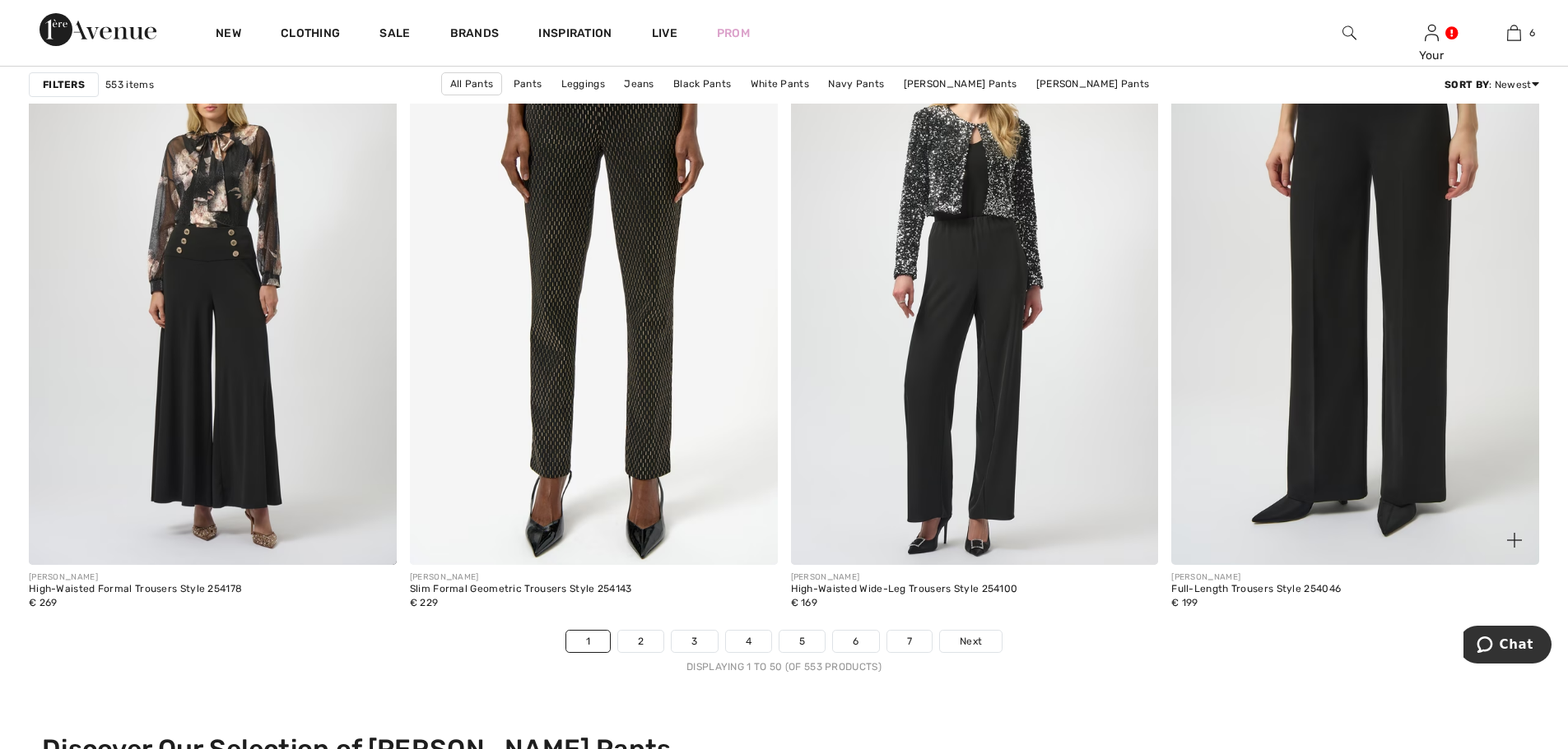
click at [1301, 392] on img at bounding box center [1355, 289] width 368 height 551
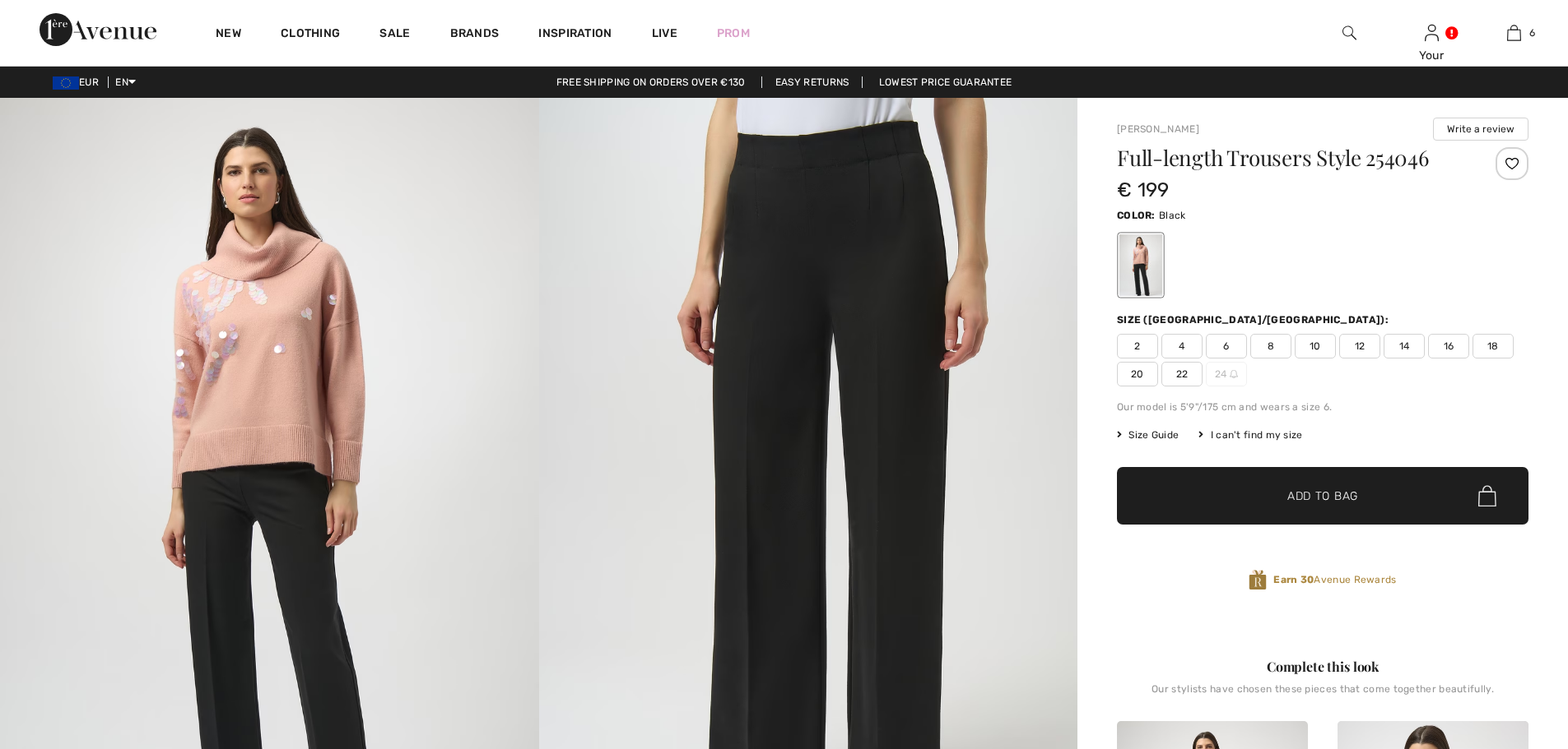
click at [1318, 352] on span "10" at bounding box center [1315, 346] width 41 height 25
click at [1310, 491] on span "Add to Bag" at bounding box center [1322, 496] width 70 height 18
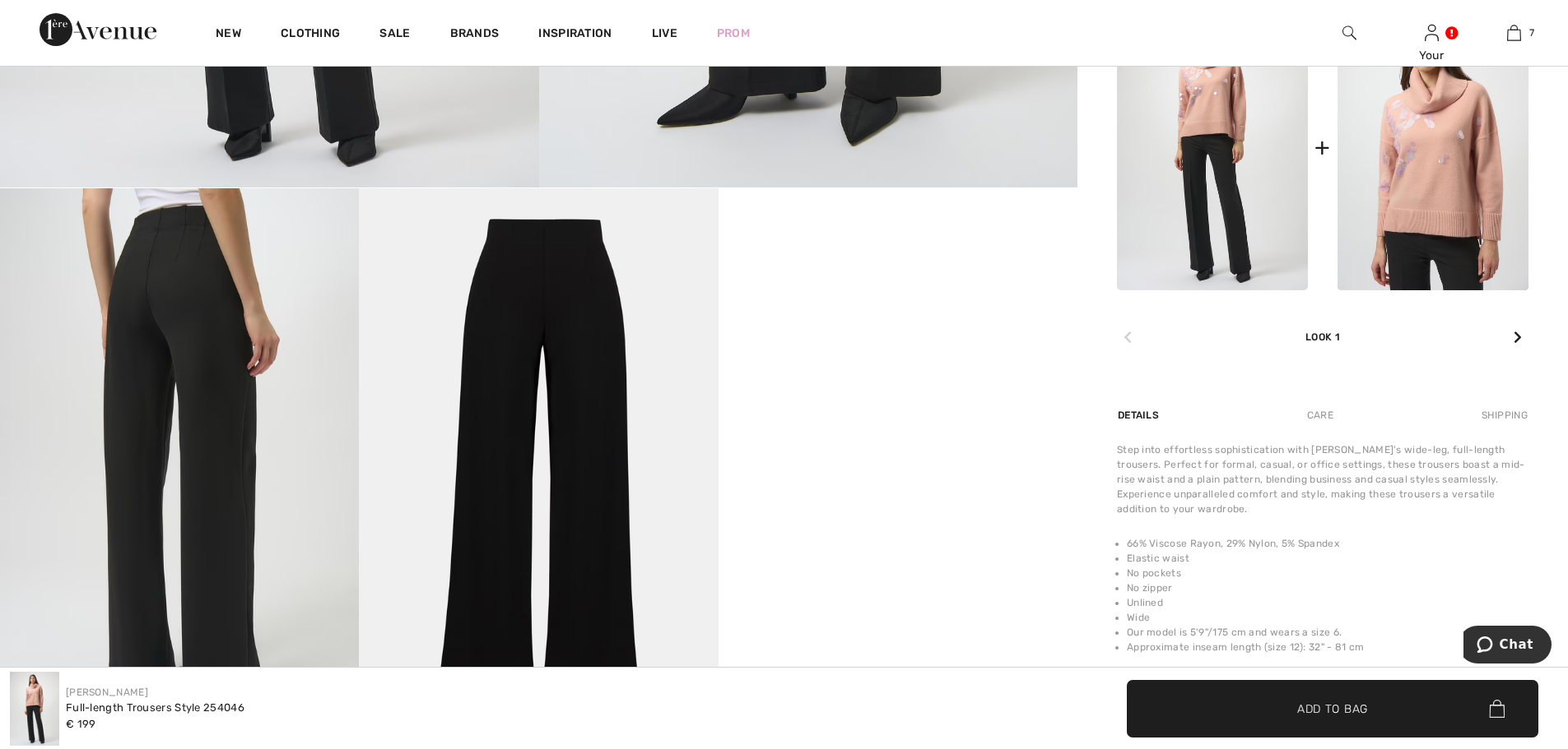
scroll to position [741, 0]
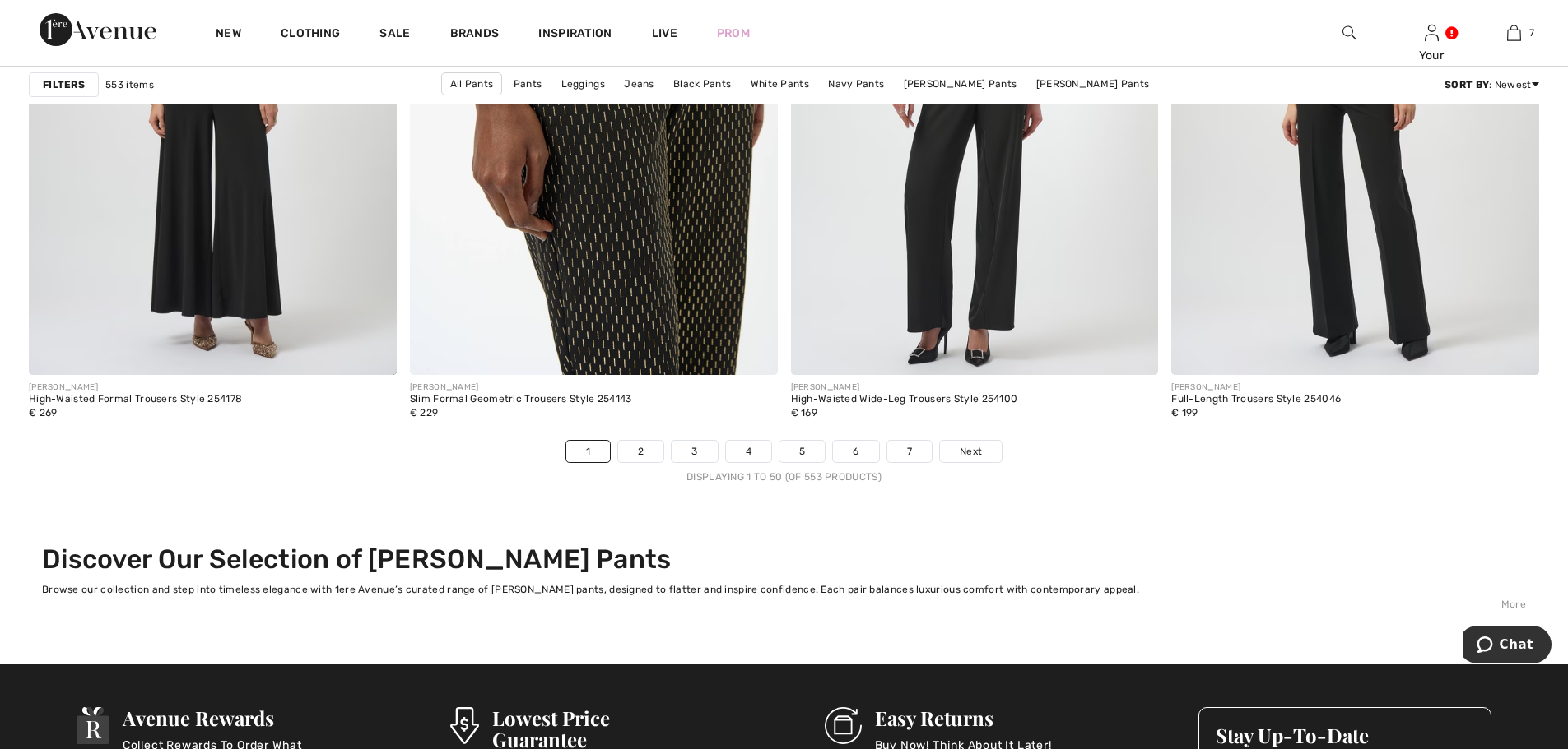
scroll to position [9459, 0]
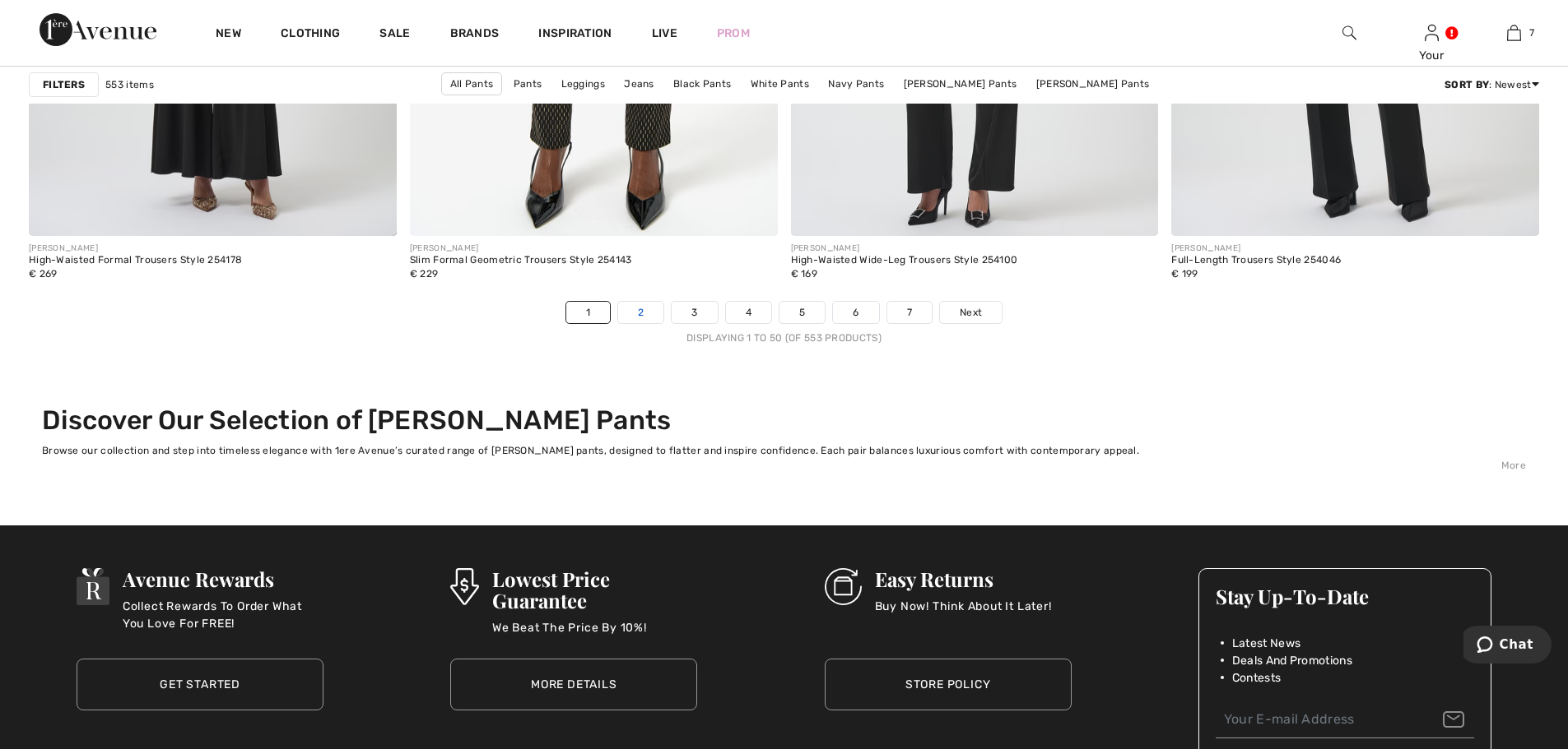
click at [641, 306] on link "2" at bounding box center [640, 312] width 45 height 21
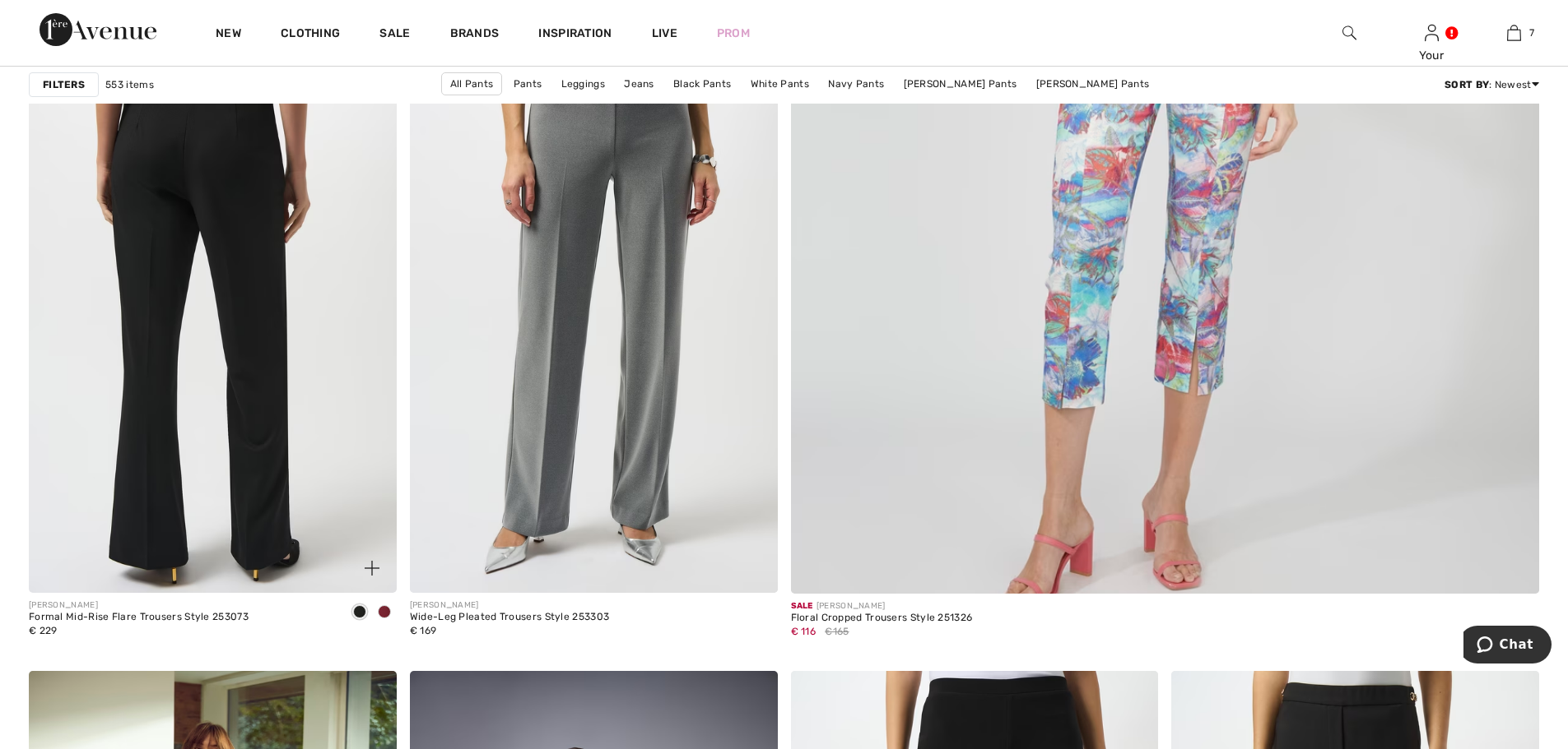
scroll to position [904, 0]
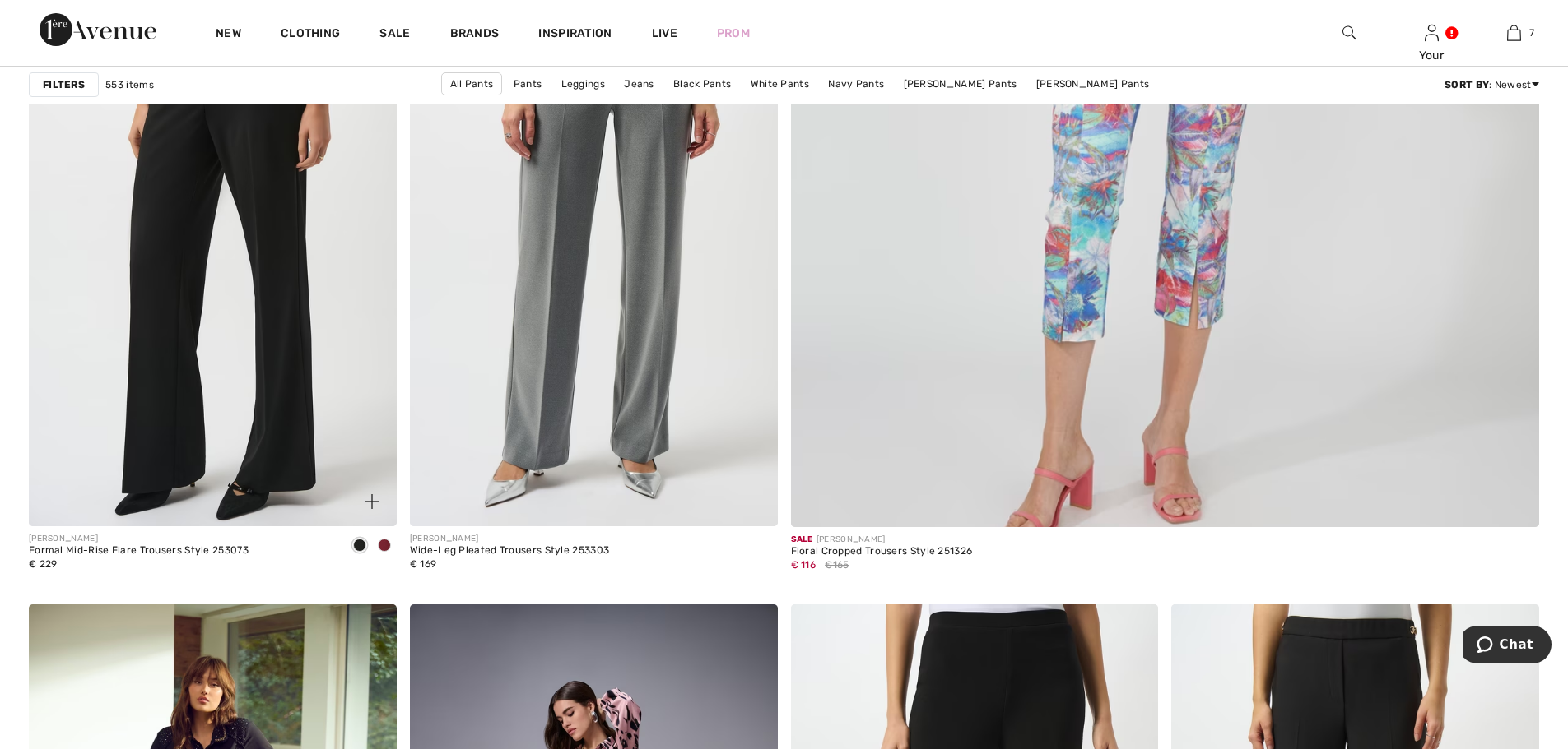
click at [380, 546] on span at bounding box center [384, 546] width 13 height 13
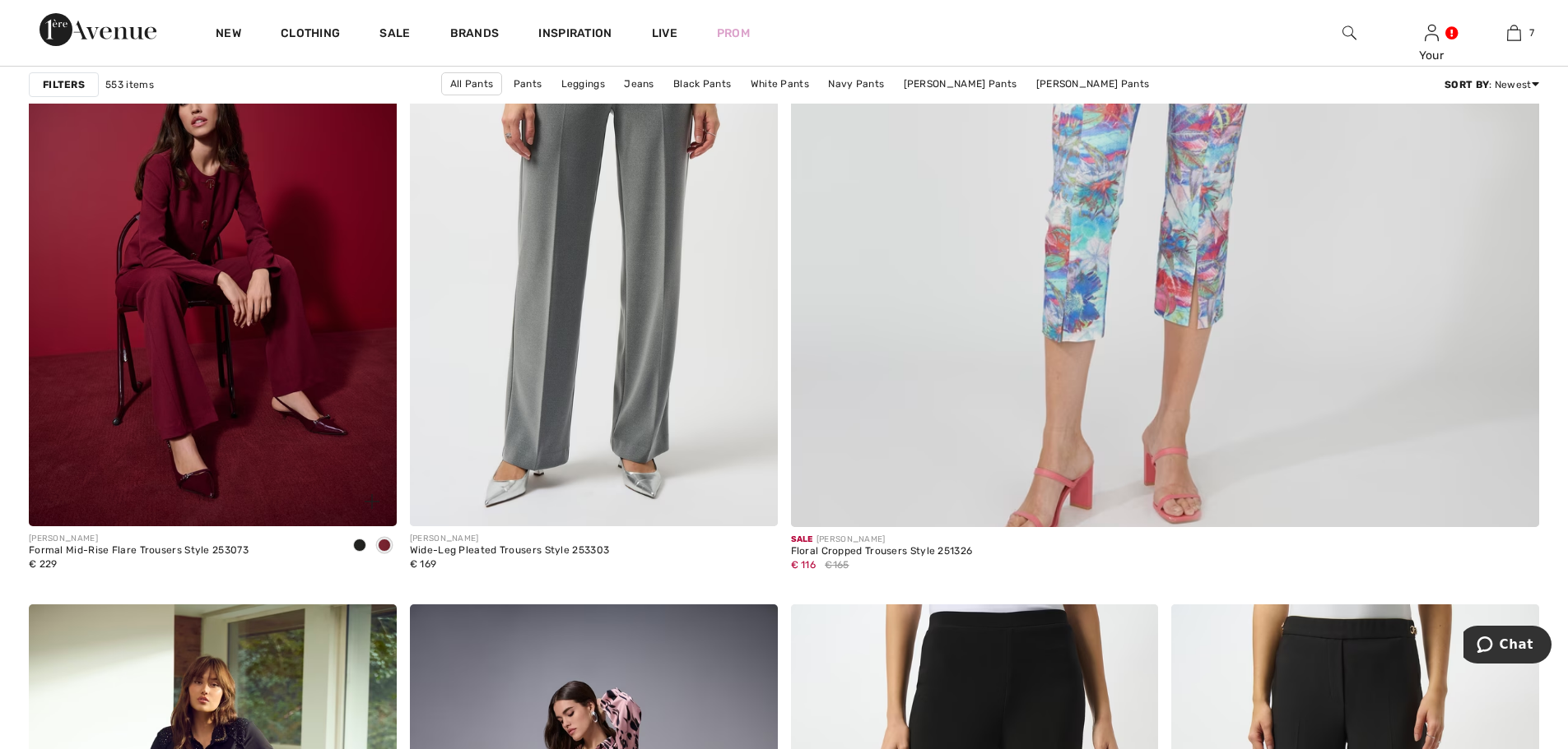
click at [361, 547] on span at bounding box center [360, 546] width 13 height 13
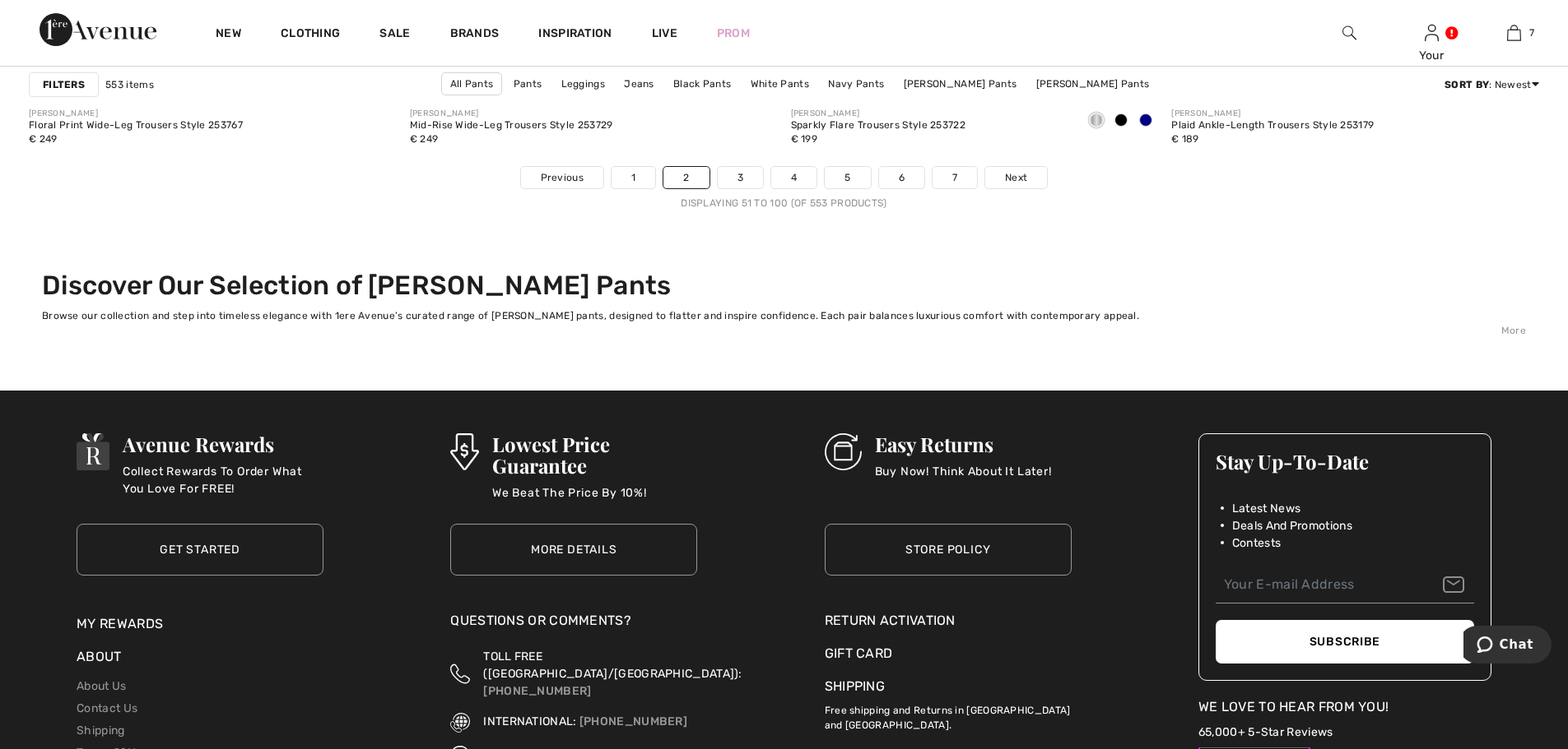
scroll to position [9623, 0]
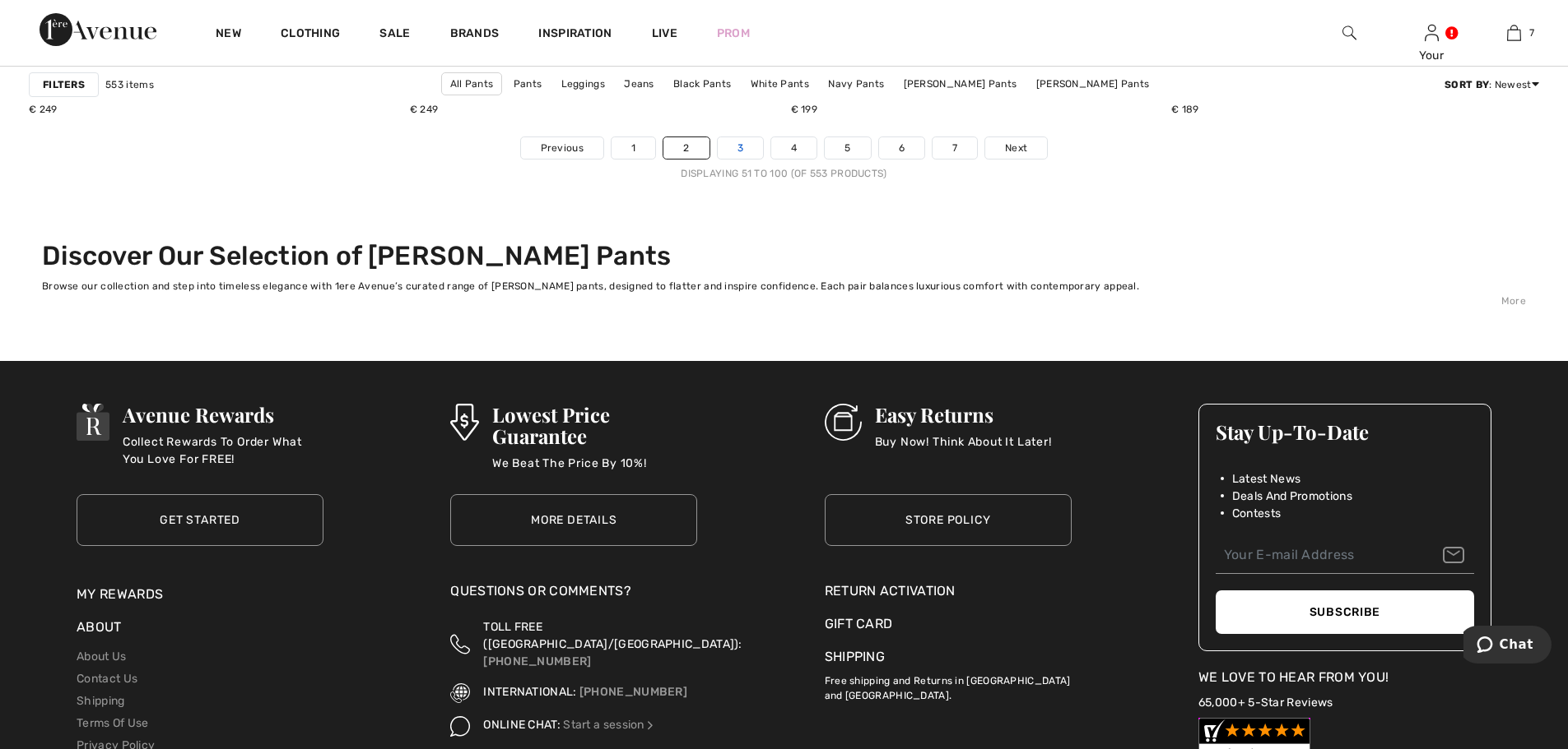
click at [738, 141] on link "3" at bounding box center [740, 148] width 45 height 21
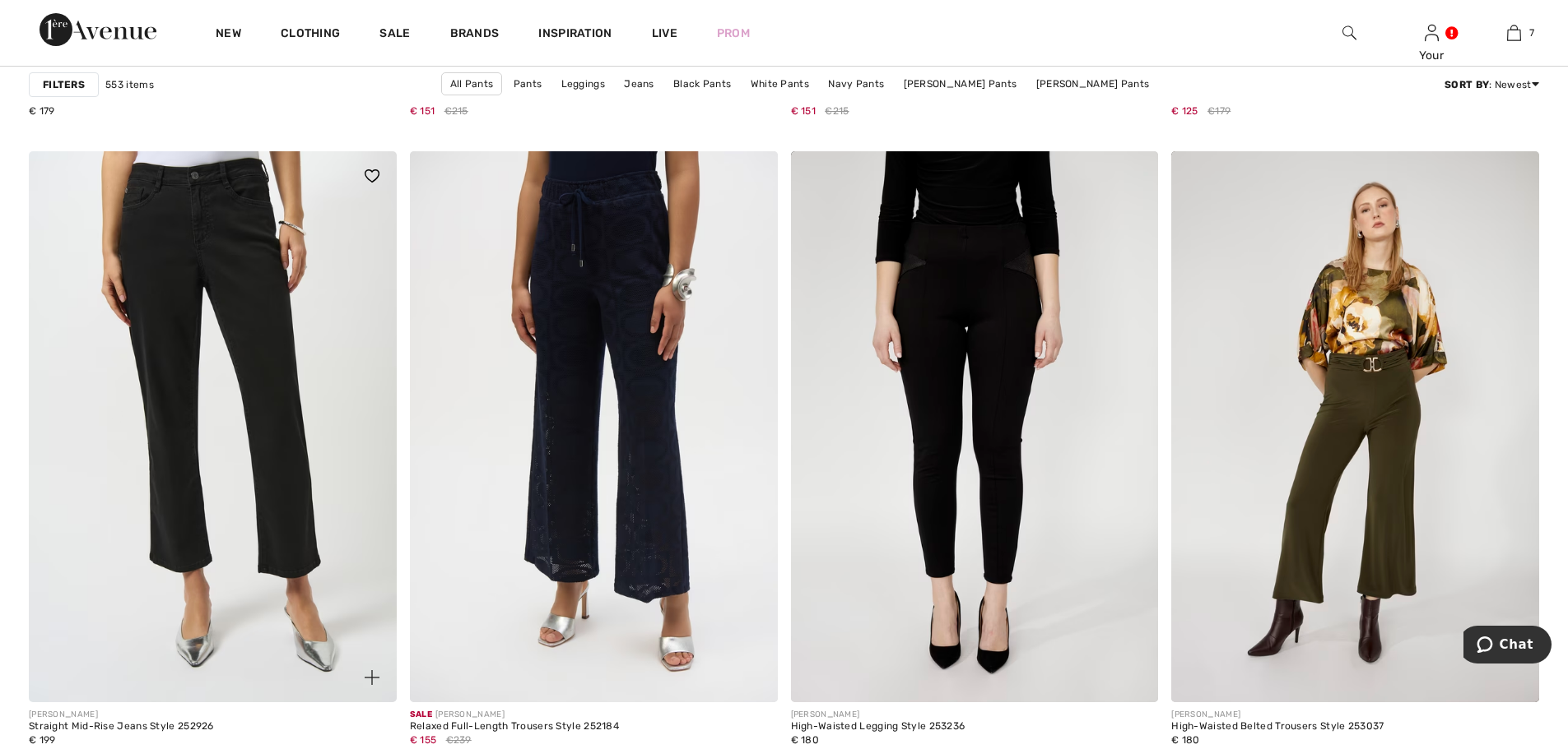
scroll to position [4277, 0]
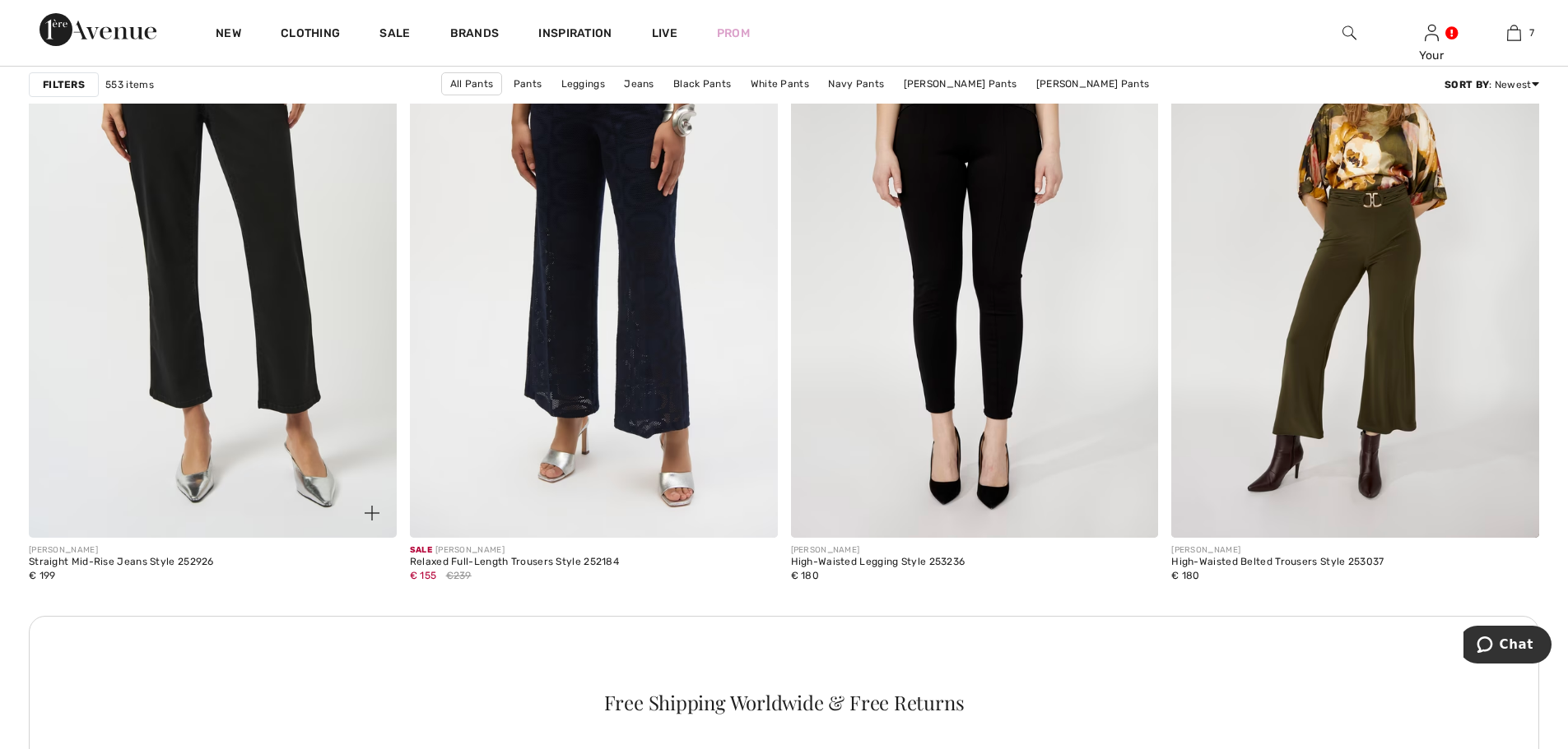
click at [261, 232] on img at bounding box center [213, 263] width 368 height 551
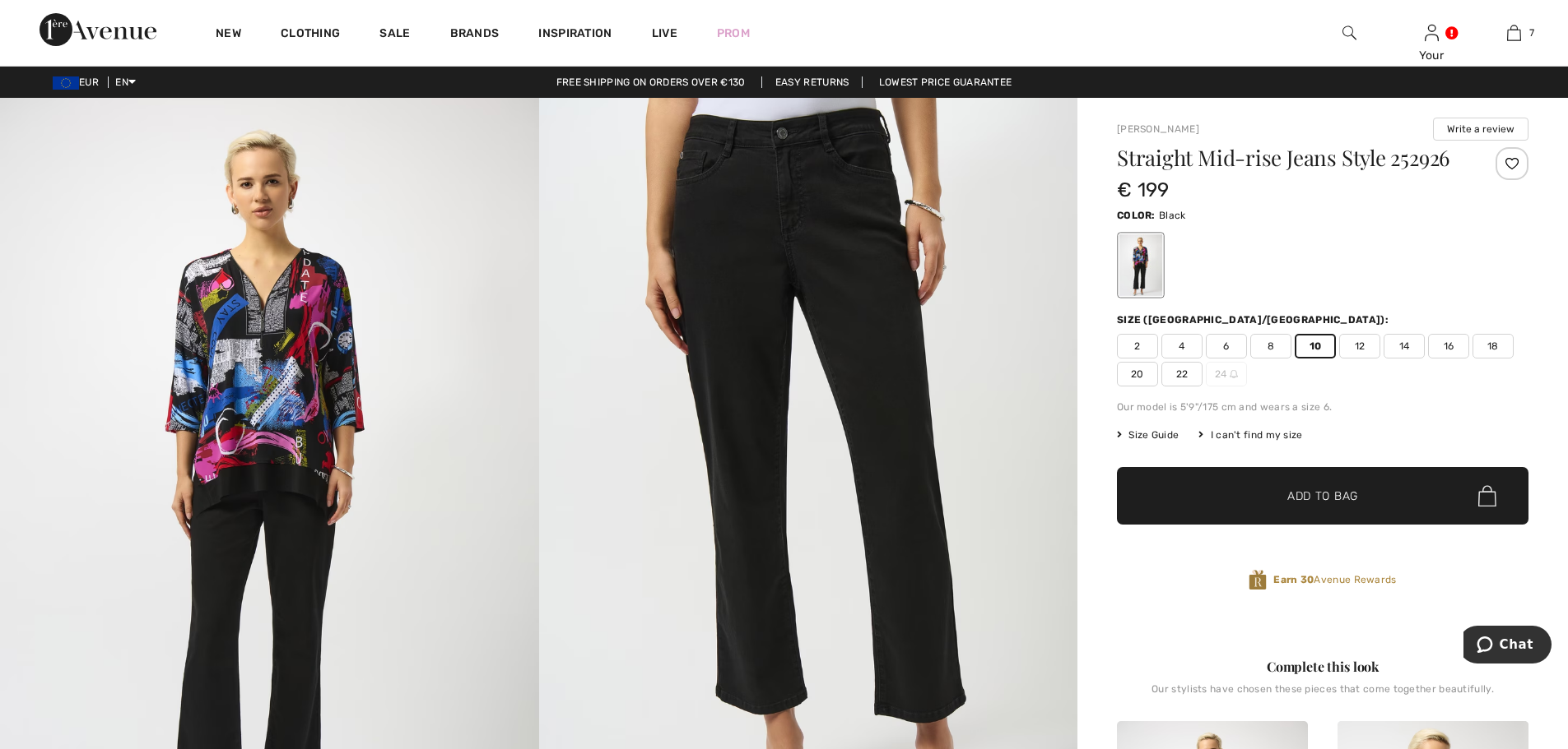
click at [1330, 476] on span "✔ Added to Bag Add to Bag" at bounding box center [1322, 496] width 412 height 57
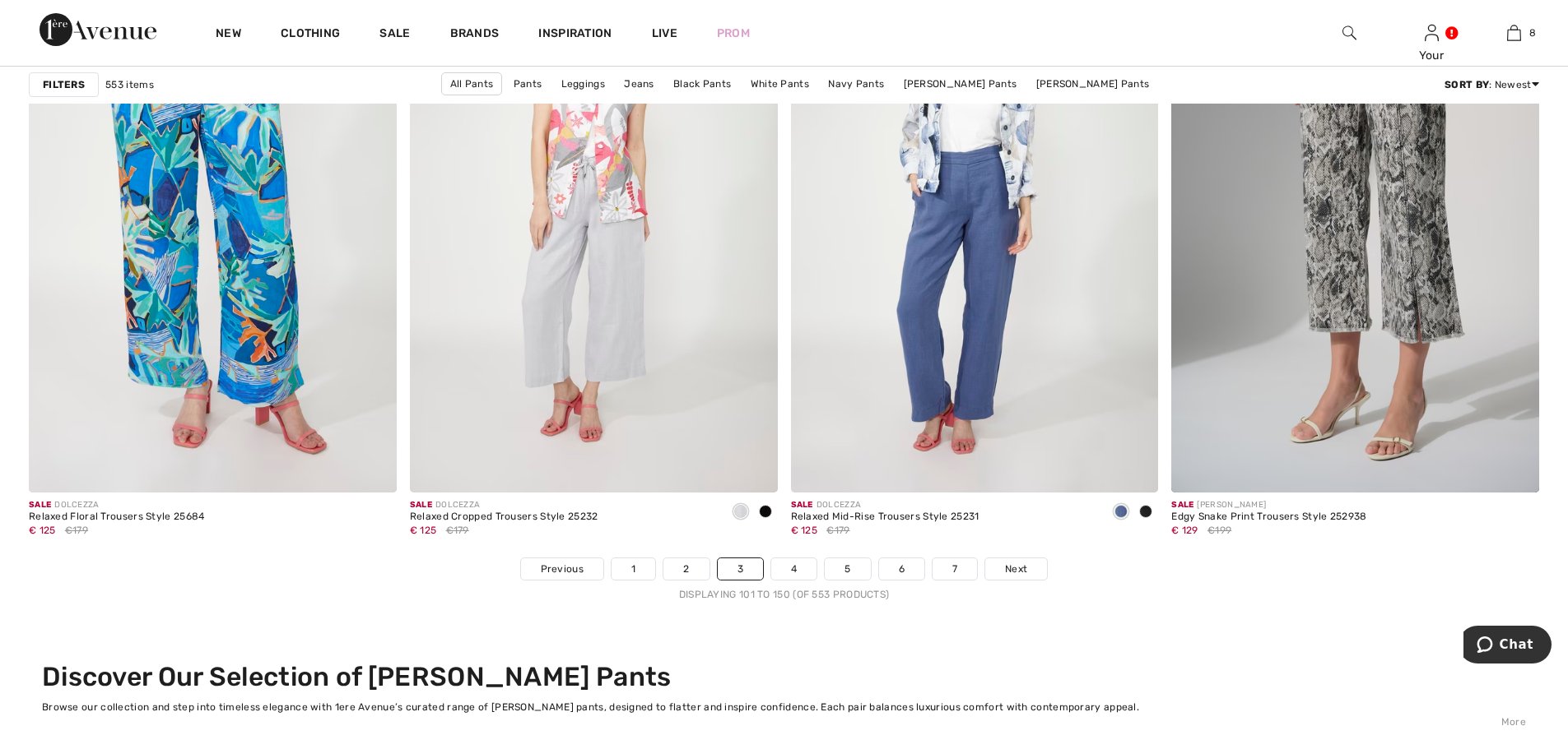
scroll to position [9295, 0]
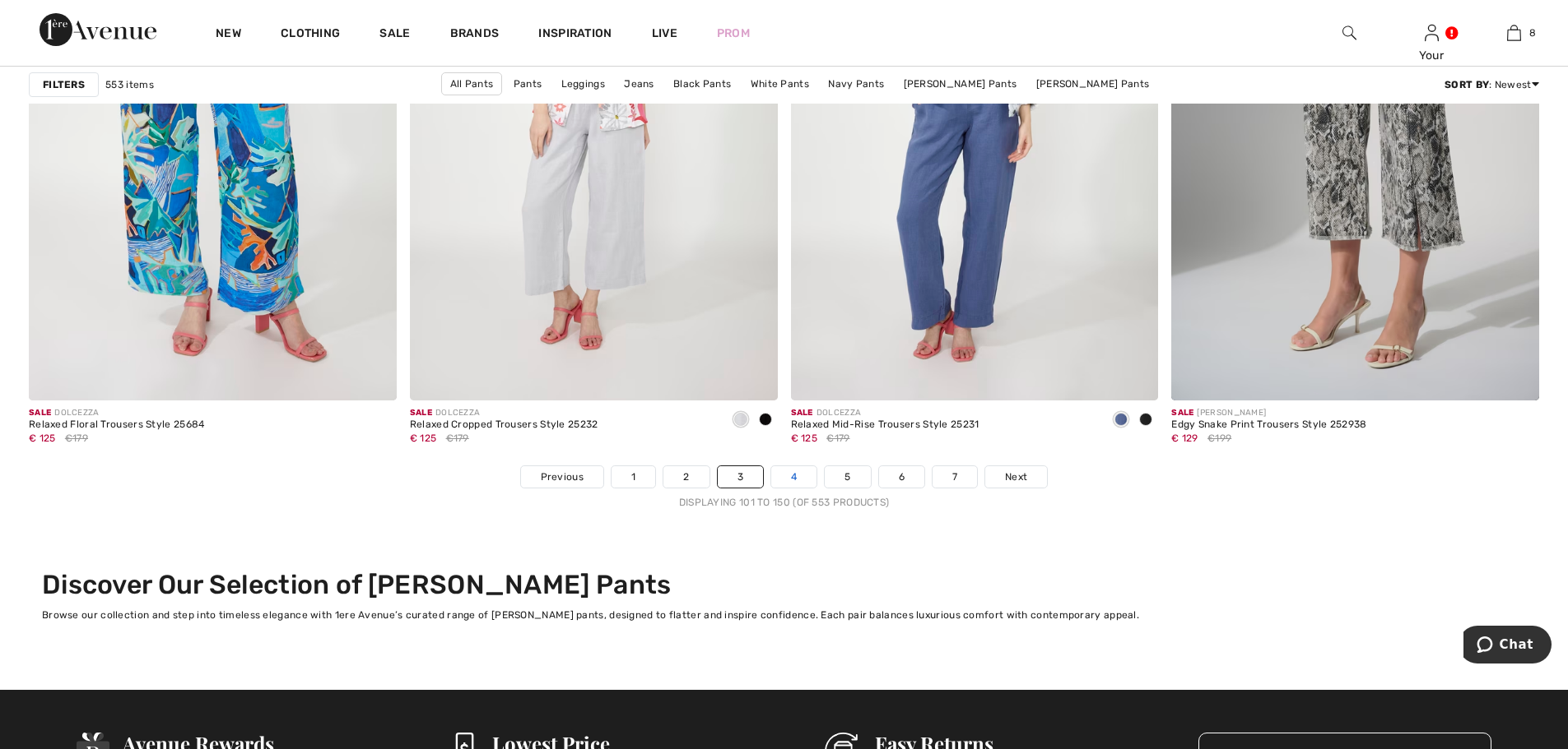
click at [789, 479] on link "4" at bounding box center [793, 476] width 45 height 21
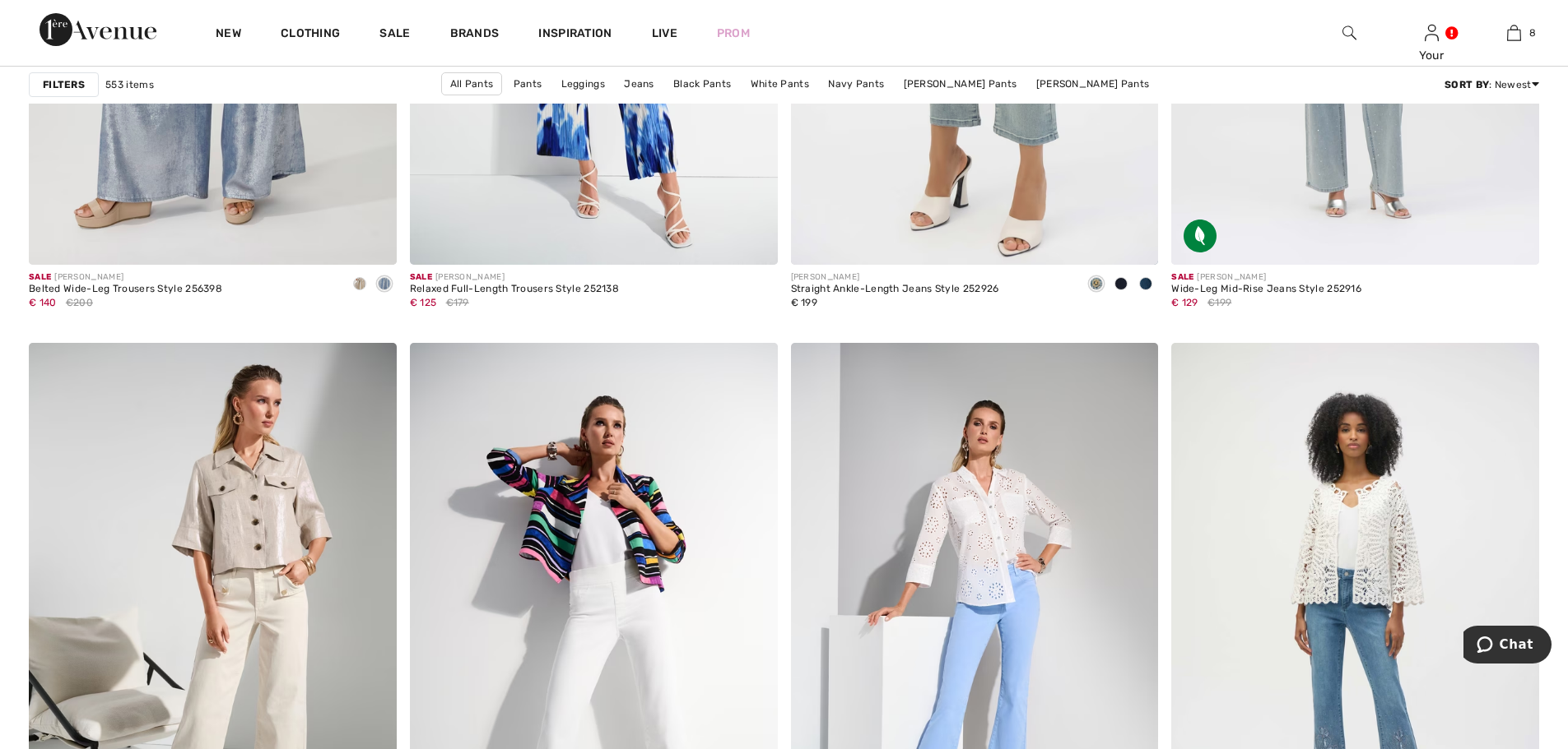
scroll to position [9048, 0]
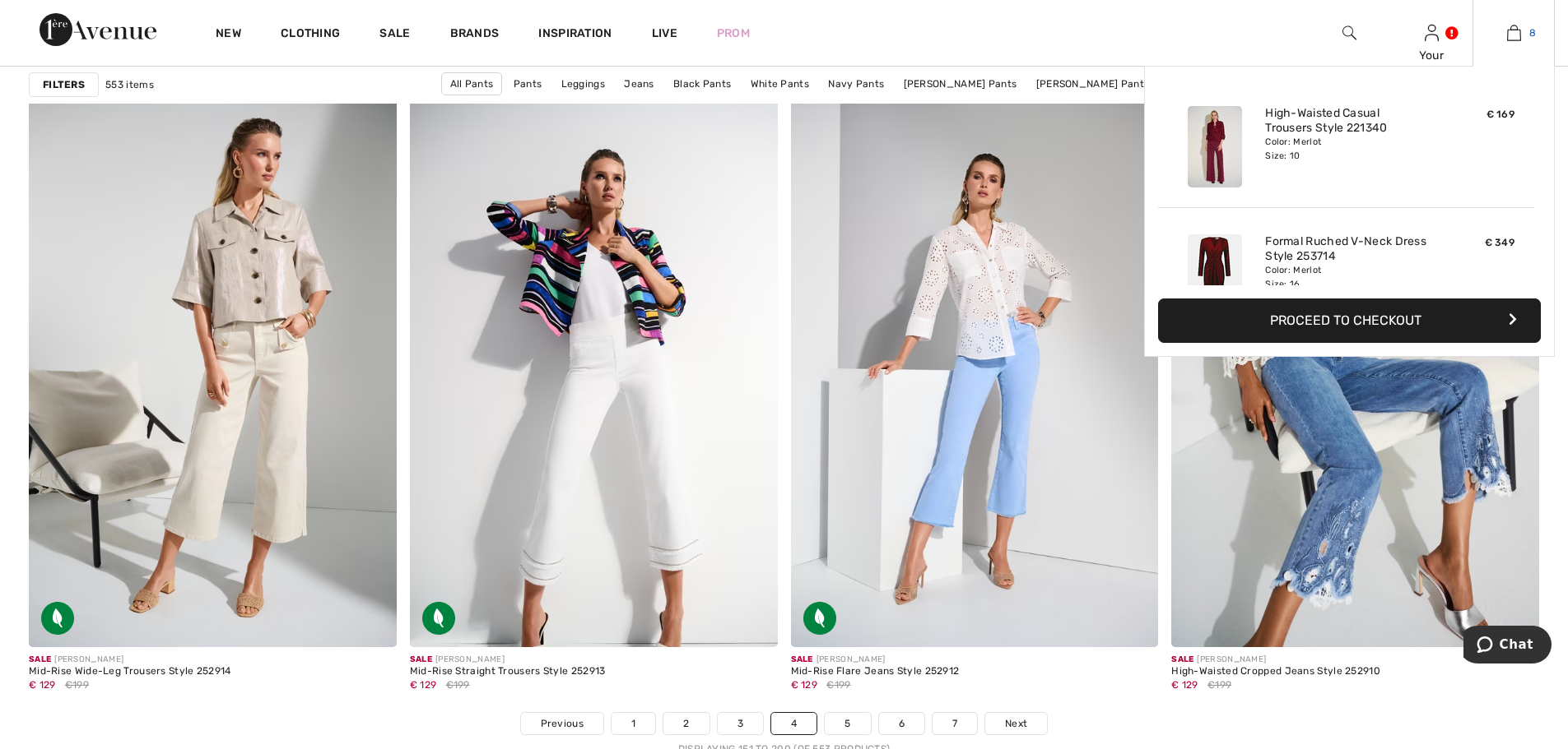
click at [1513, 30] on img at bounding box center [1513, 32] width 14 height 19
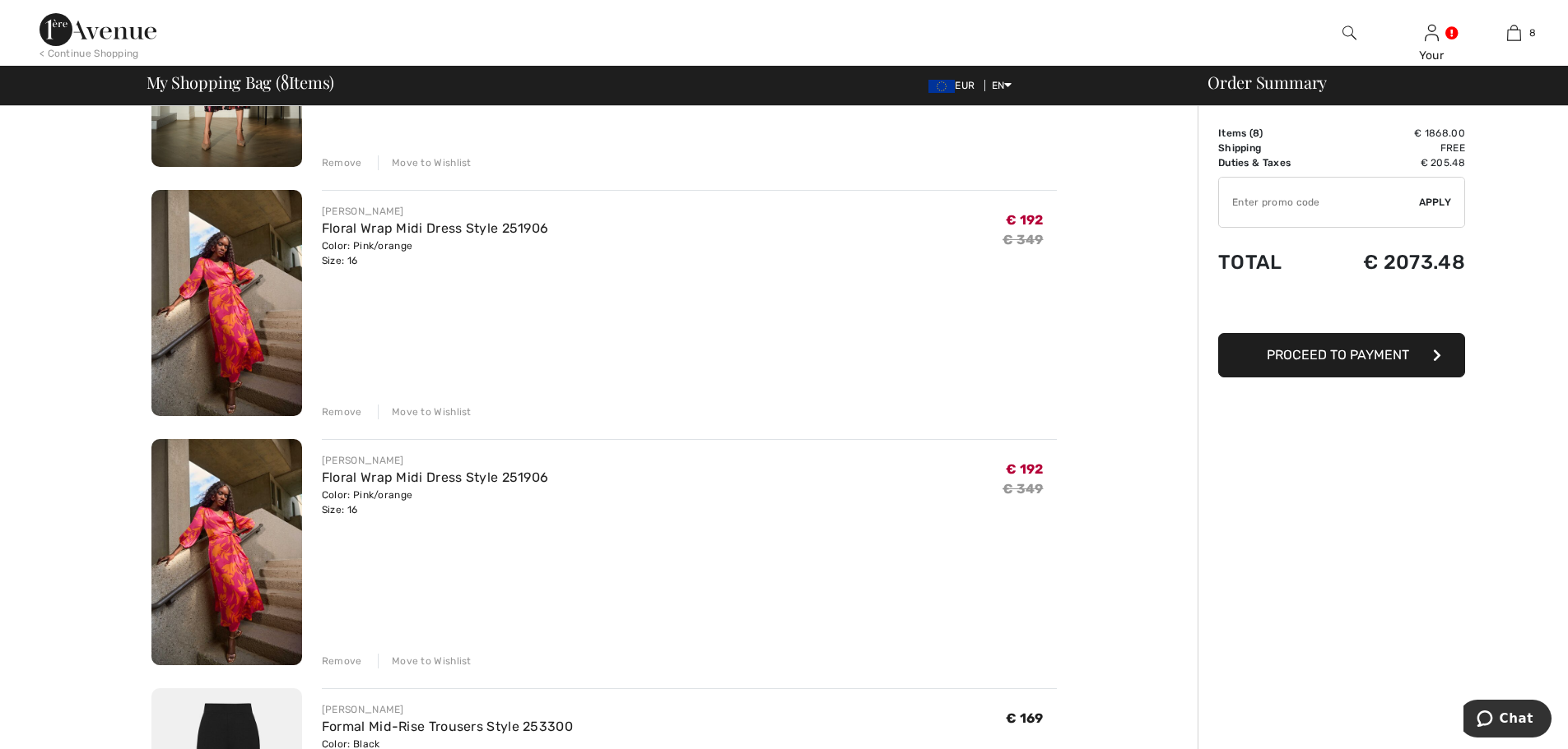
scroll to position [823, 0]
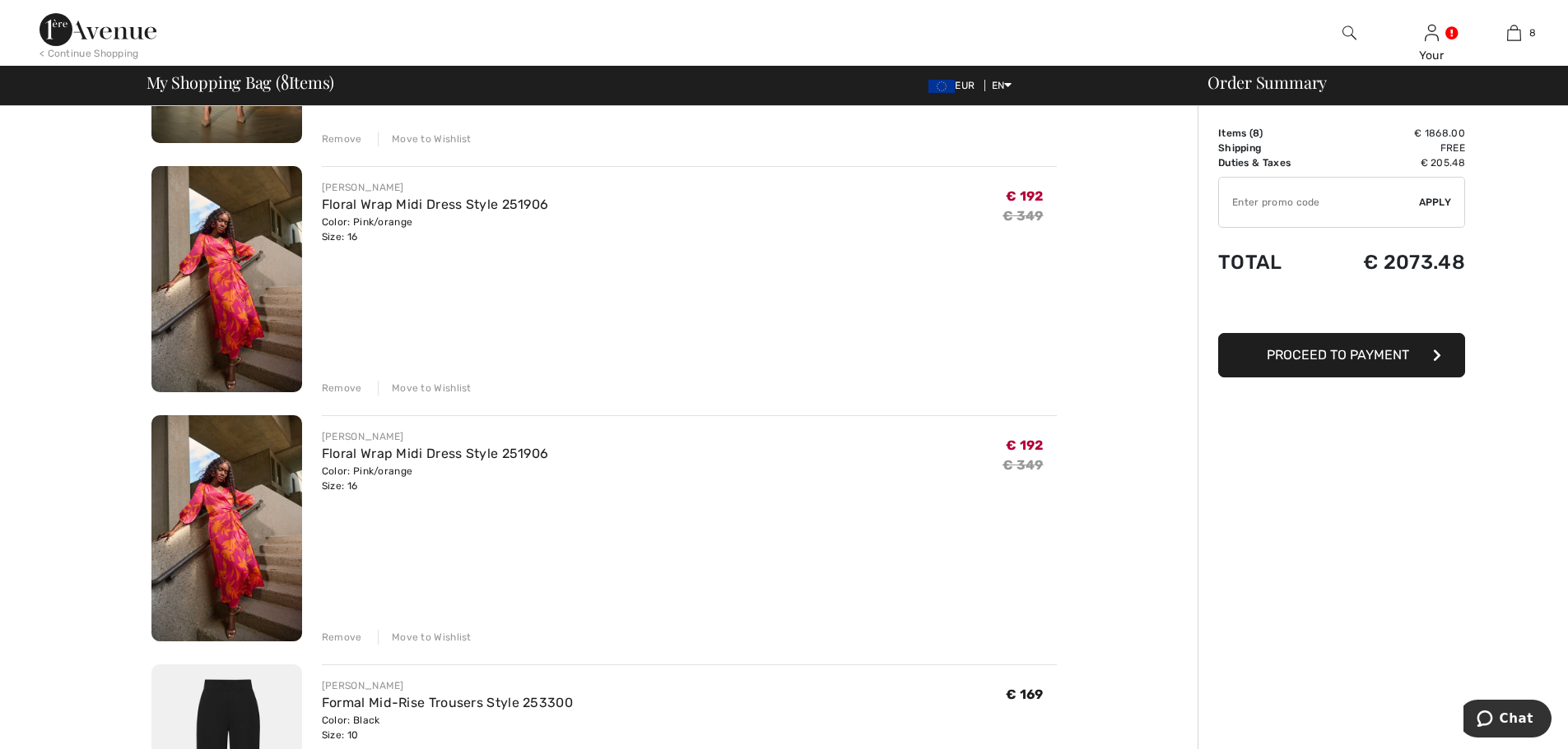
click at [340, 633] on div "Remove" at bounding box center [342, 637] width 41 height 15
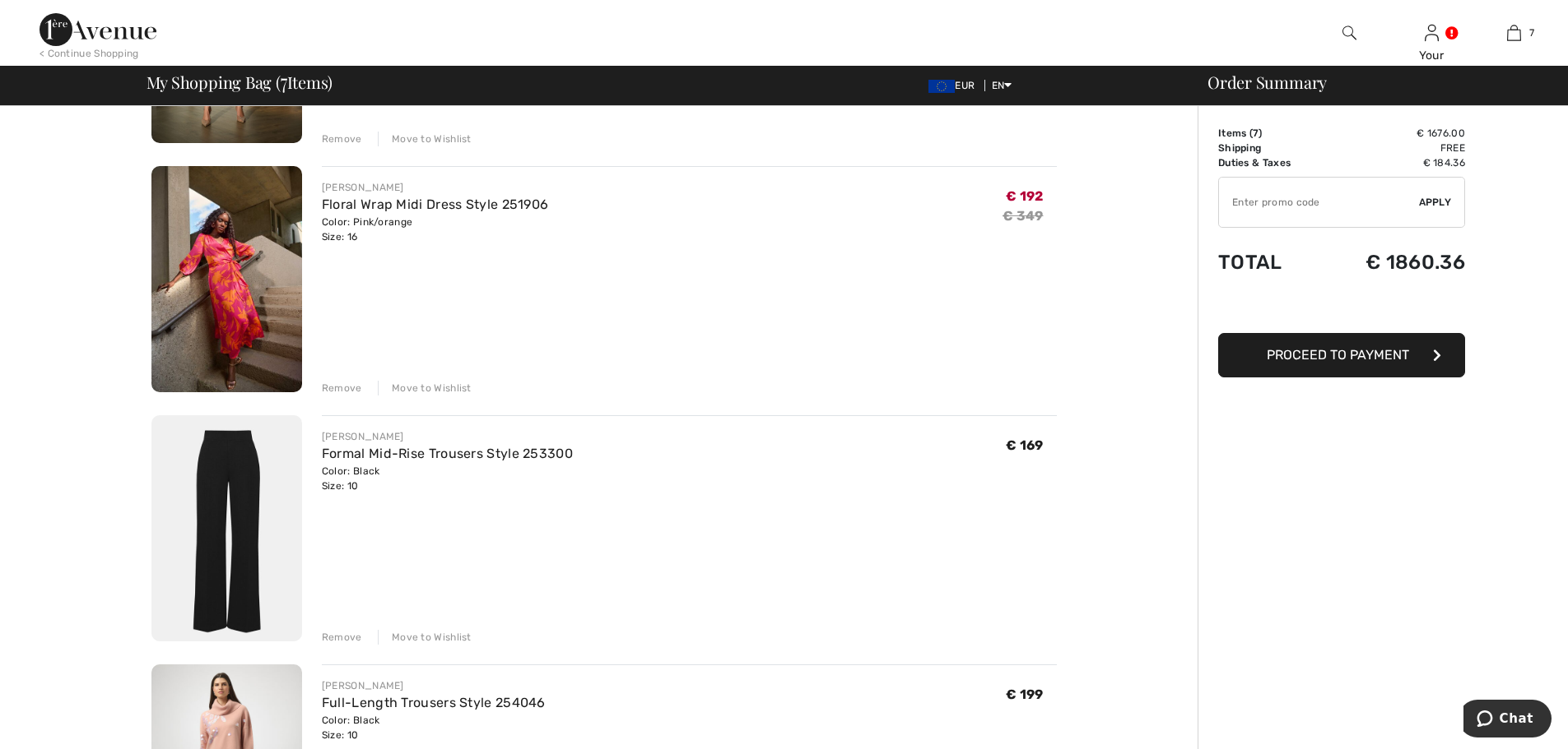
click at [336, 385] on div "Remove" at bounding box center [342, 388] width 41 height 15
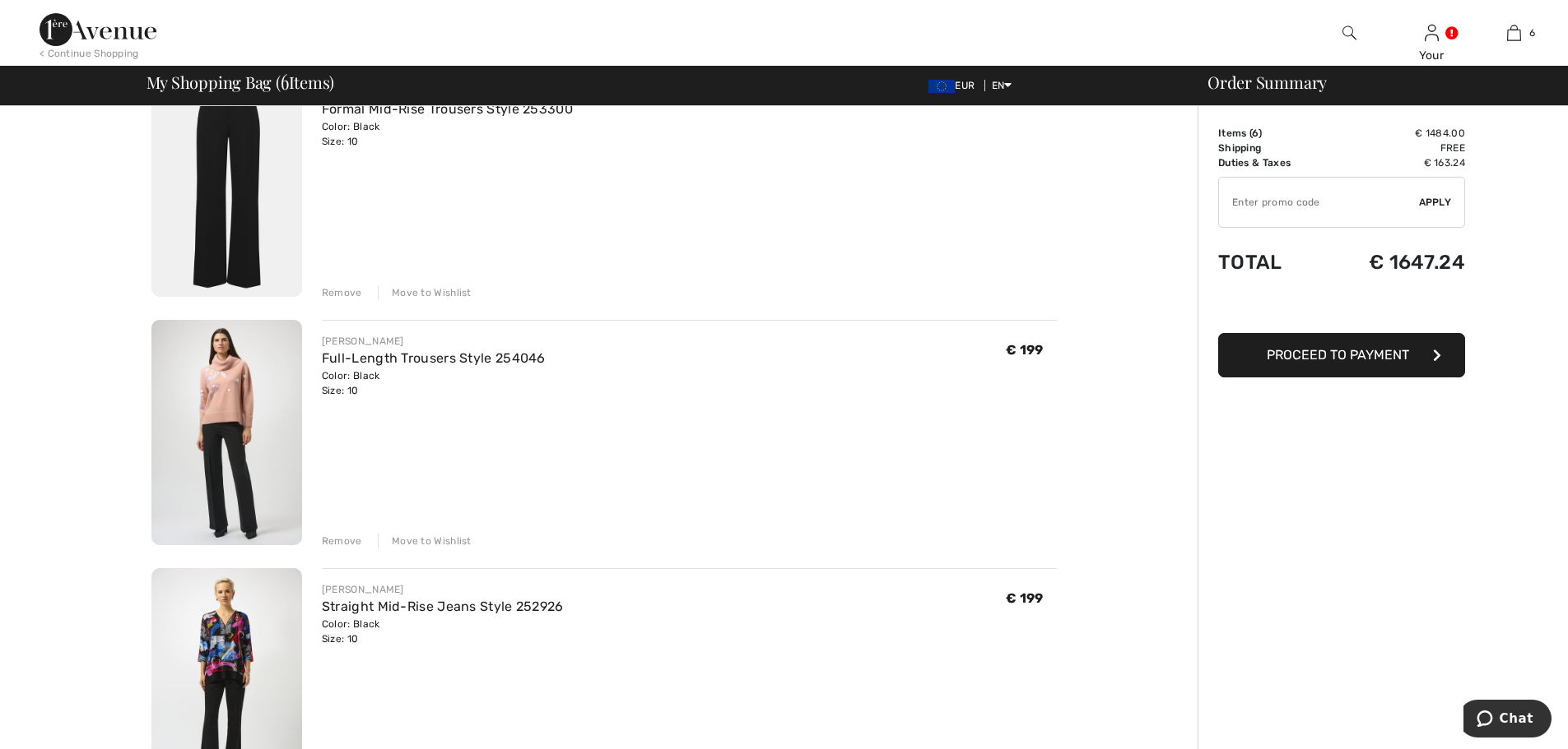
scroll to position [741, 0]
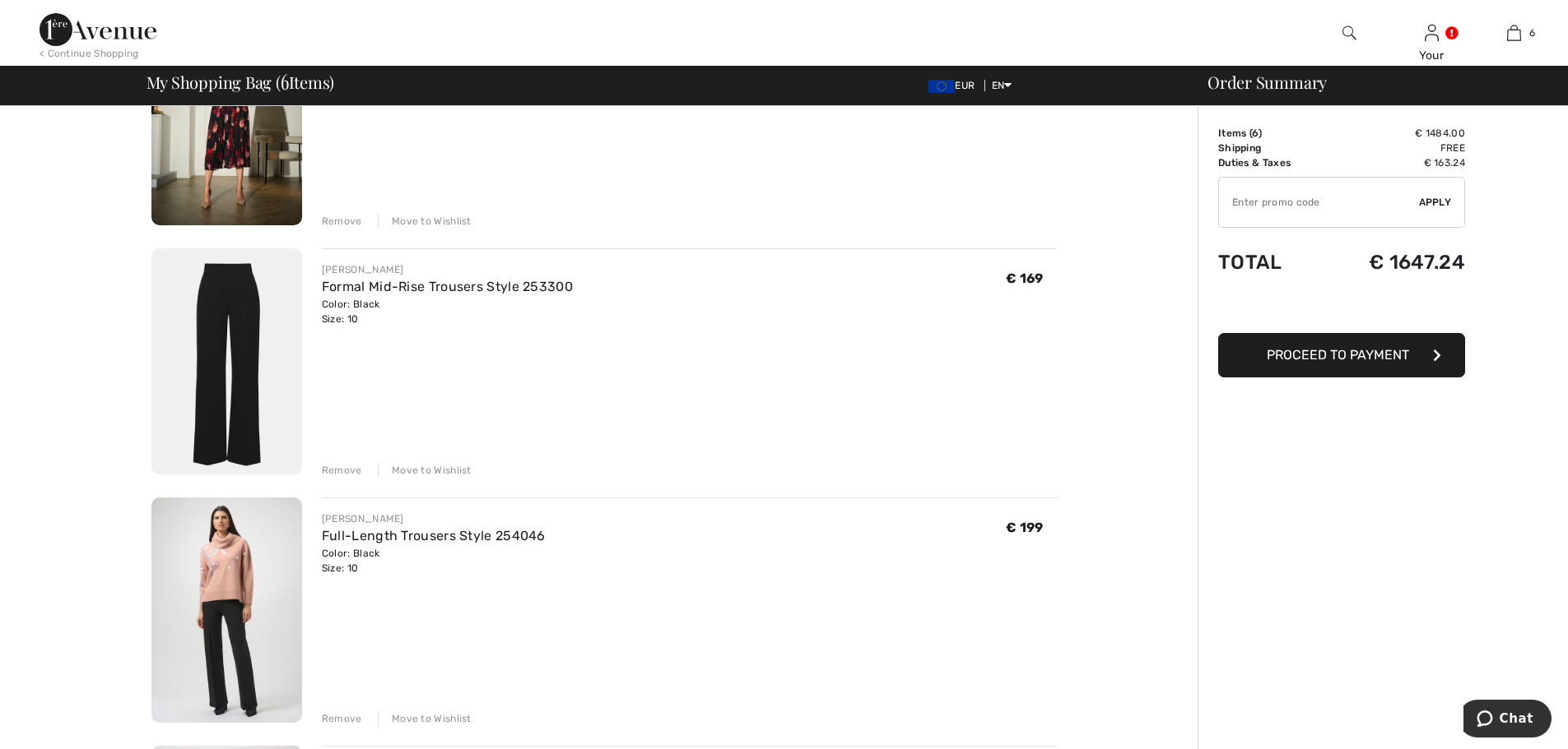
click at [212, 329] on img at bounding box center [227, 362] width 151 height 227
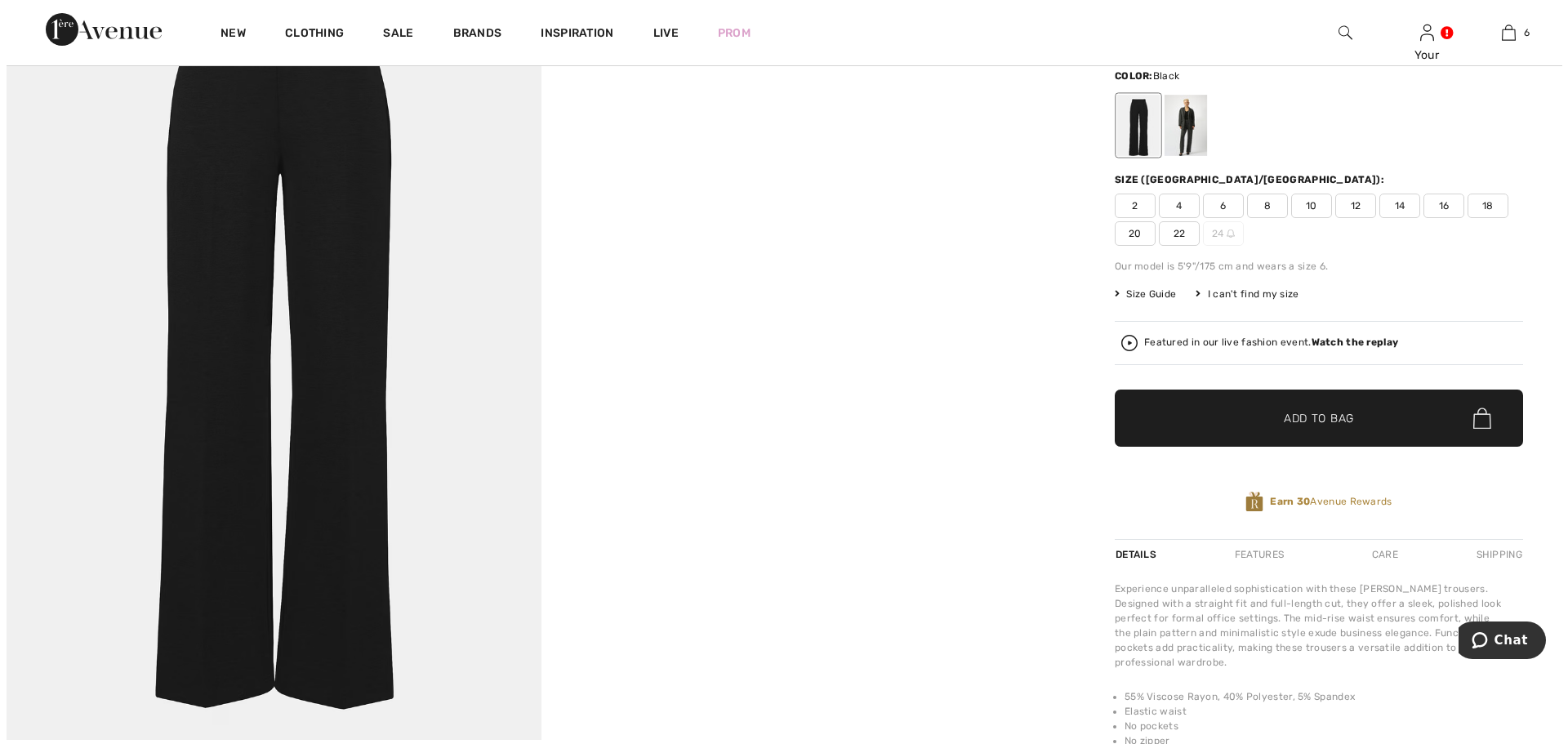
scroll to position [163, 0]
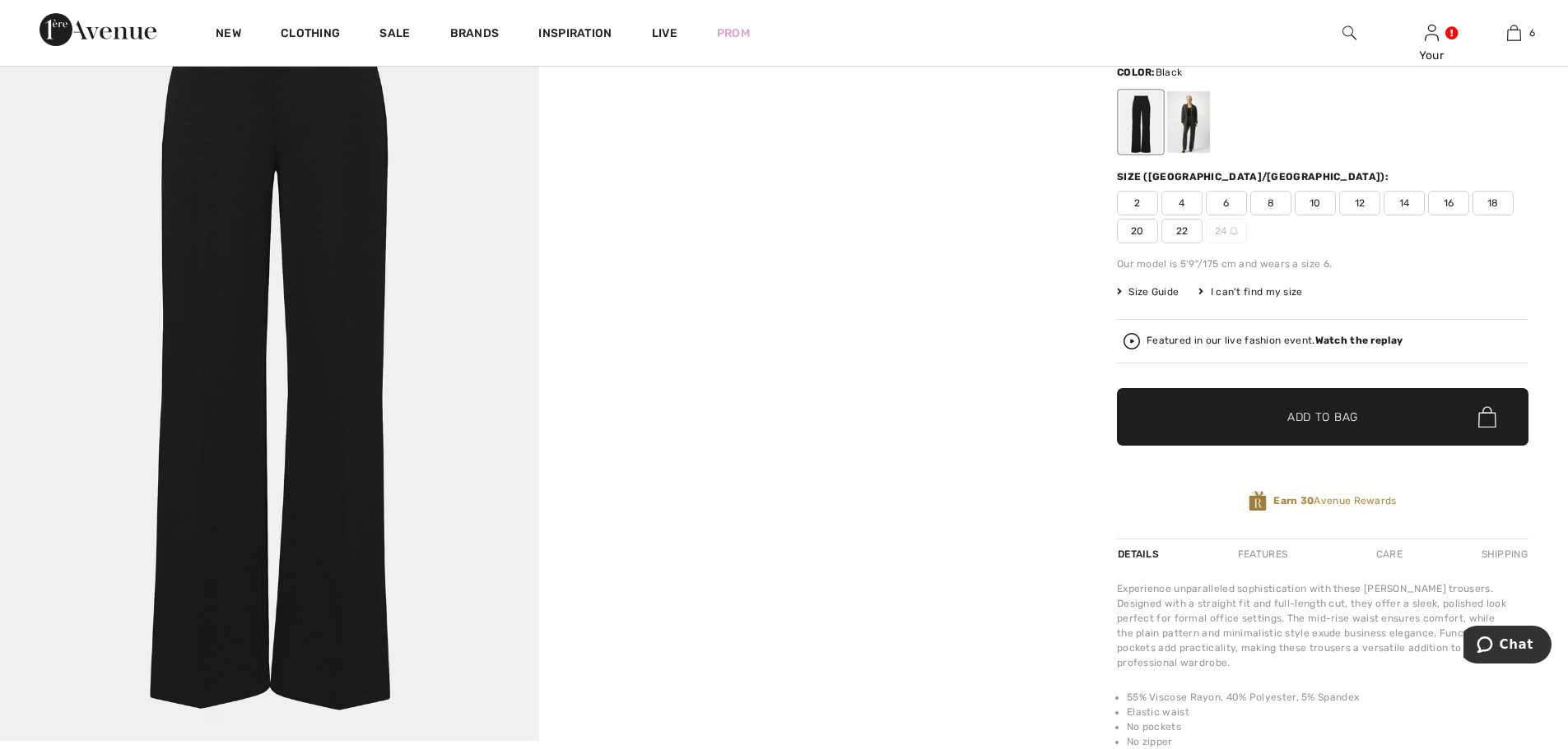
click at [804, 203] on video "Your browser does not support the video tag." at bounding box center [809, 68] width 539 height 269
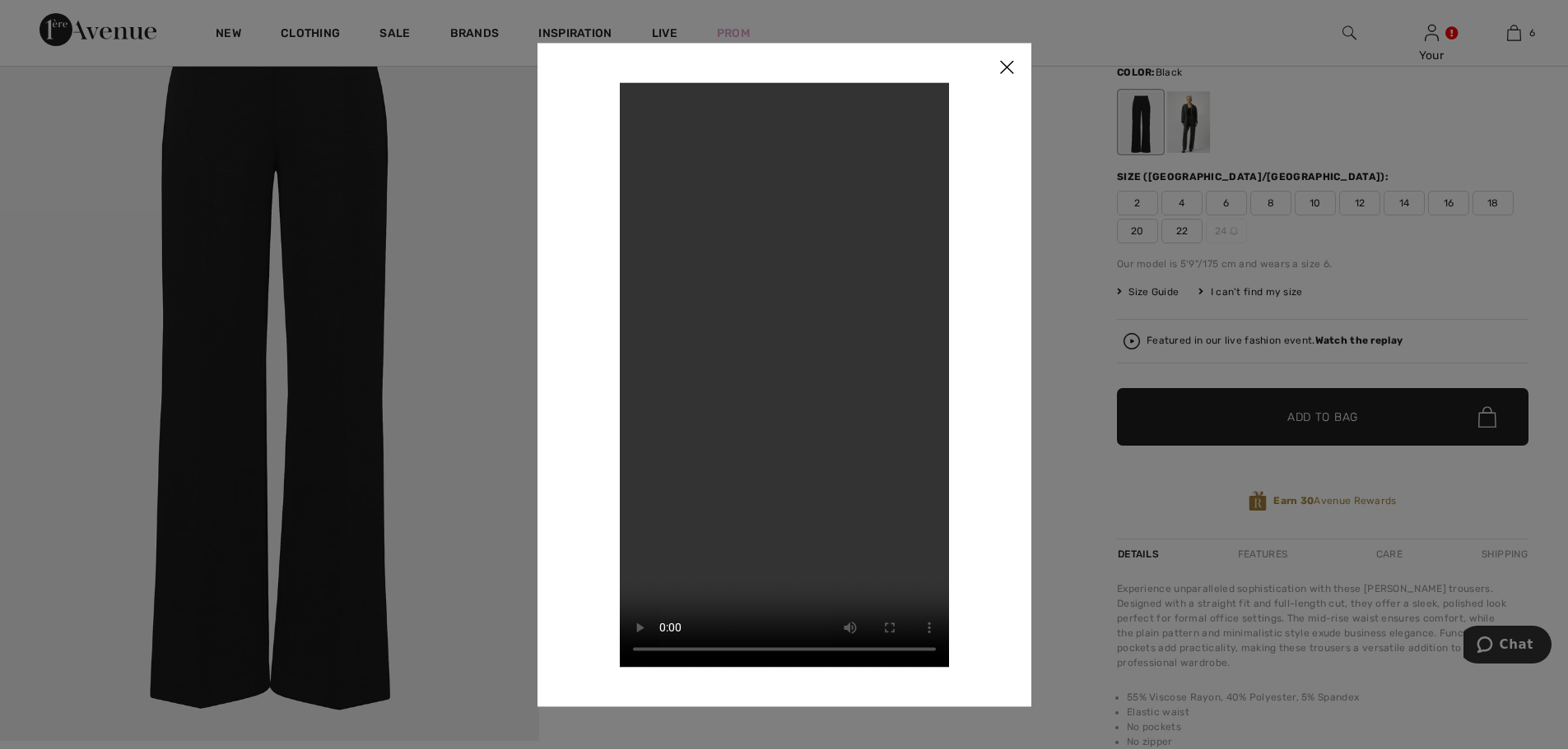
click at [829, 437] on video "Your browser does not support the video tag." at bounding box center [784, 374] width 329 height 584
click at [761, 429] on video "Your browser does not support the video tag." at bounding box center [784, 374] width 329 height 584
click at [722, 354] on video "Your browser does not support the video tag." at bounding box center [784, 374] width 329 height 584
click at [722, 398] on video "Your browser does not support the video tag." at bounding box center [784, 374] width 329 height 584
click at [406, 335] on div at bounding box center [784, 374] width 1568 height 749
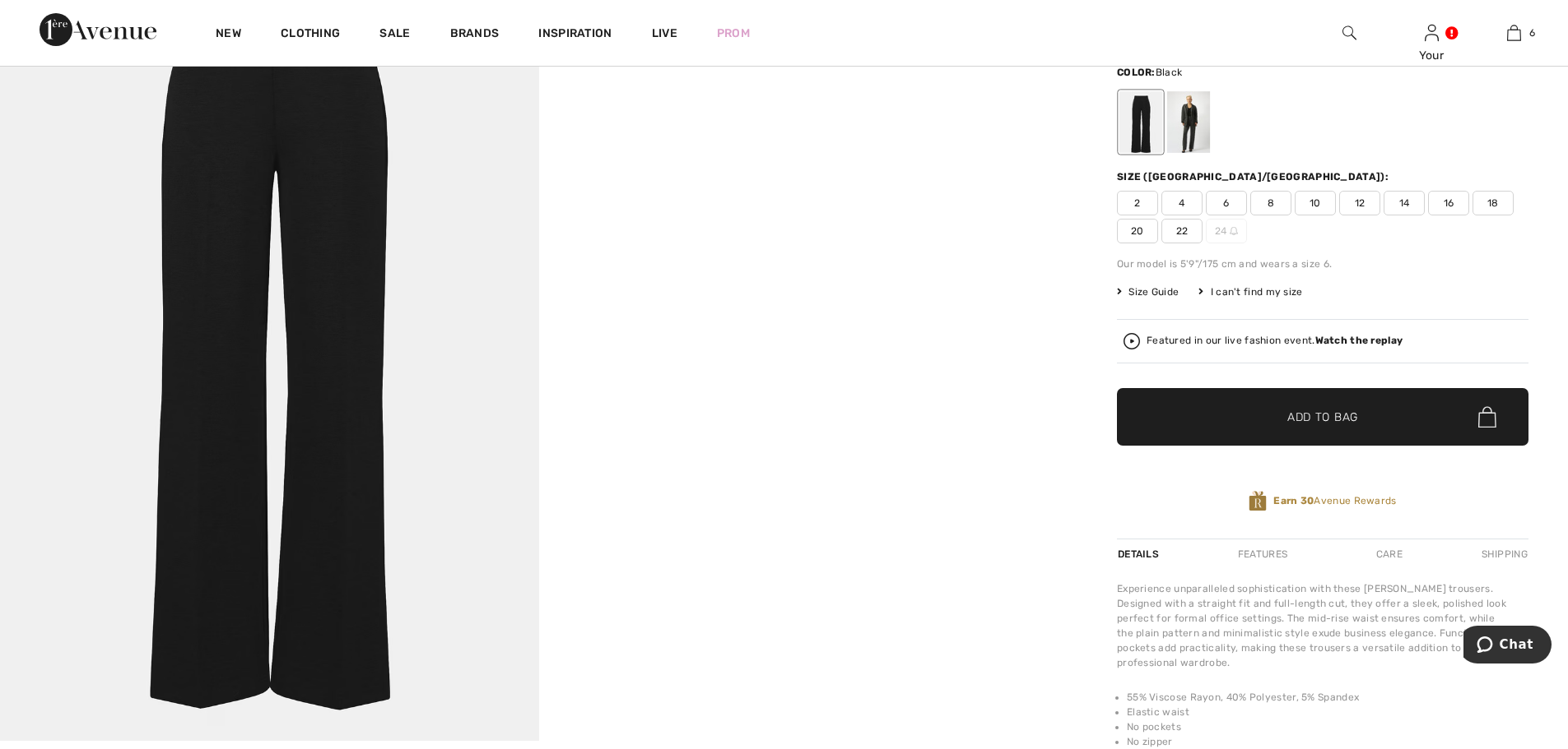
click at [339, 324] on img at bounding box center [269, 338] width 539 height 808
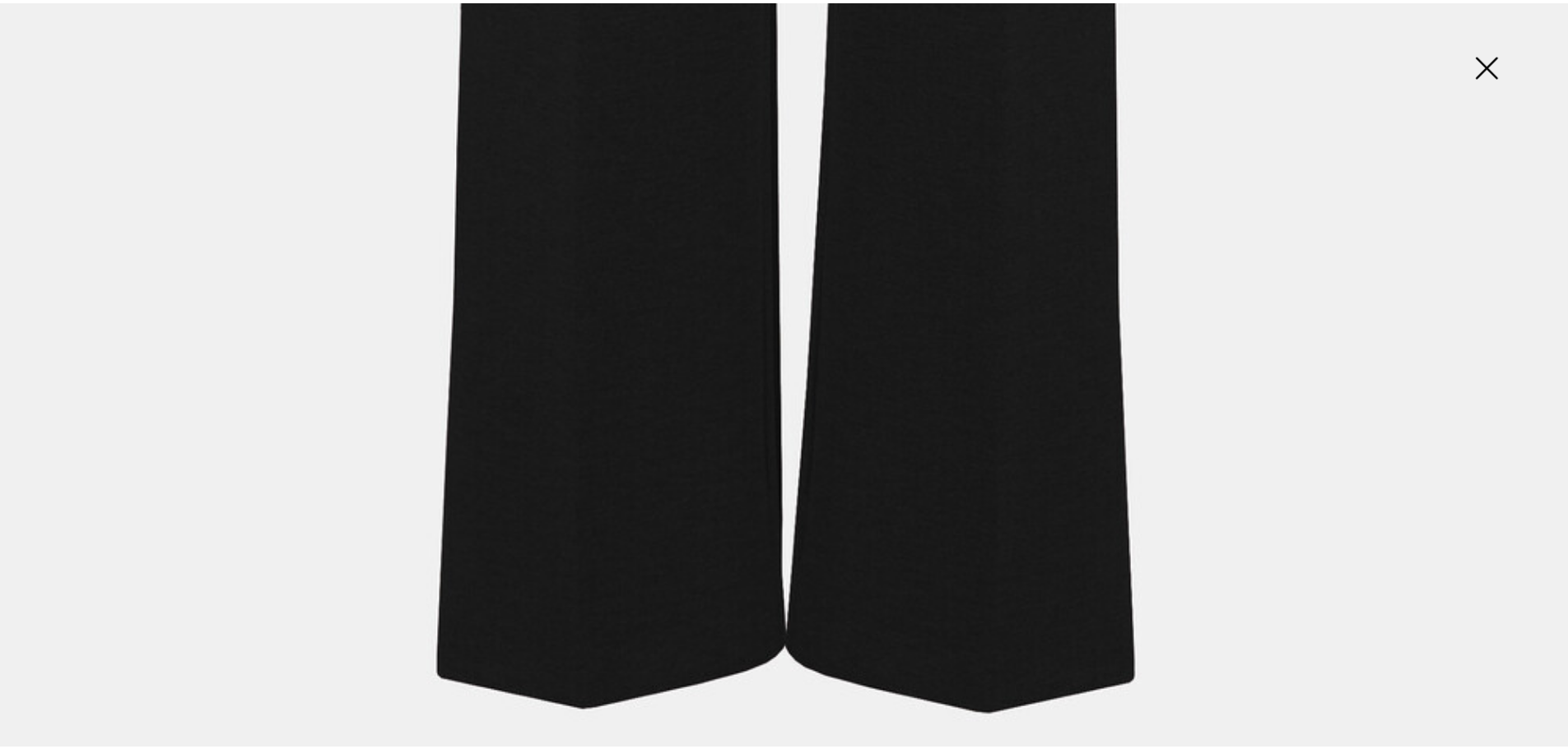
scroll to position [1602, 0]
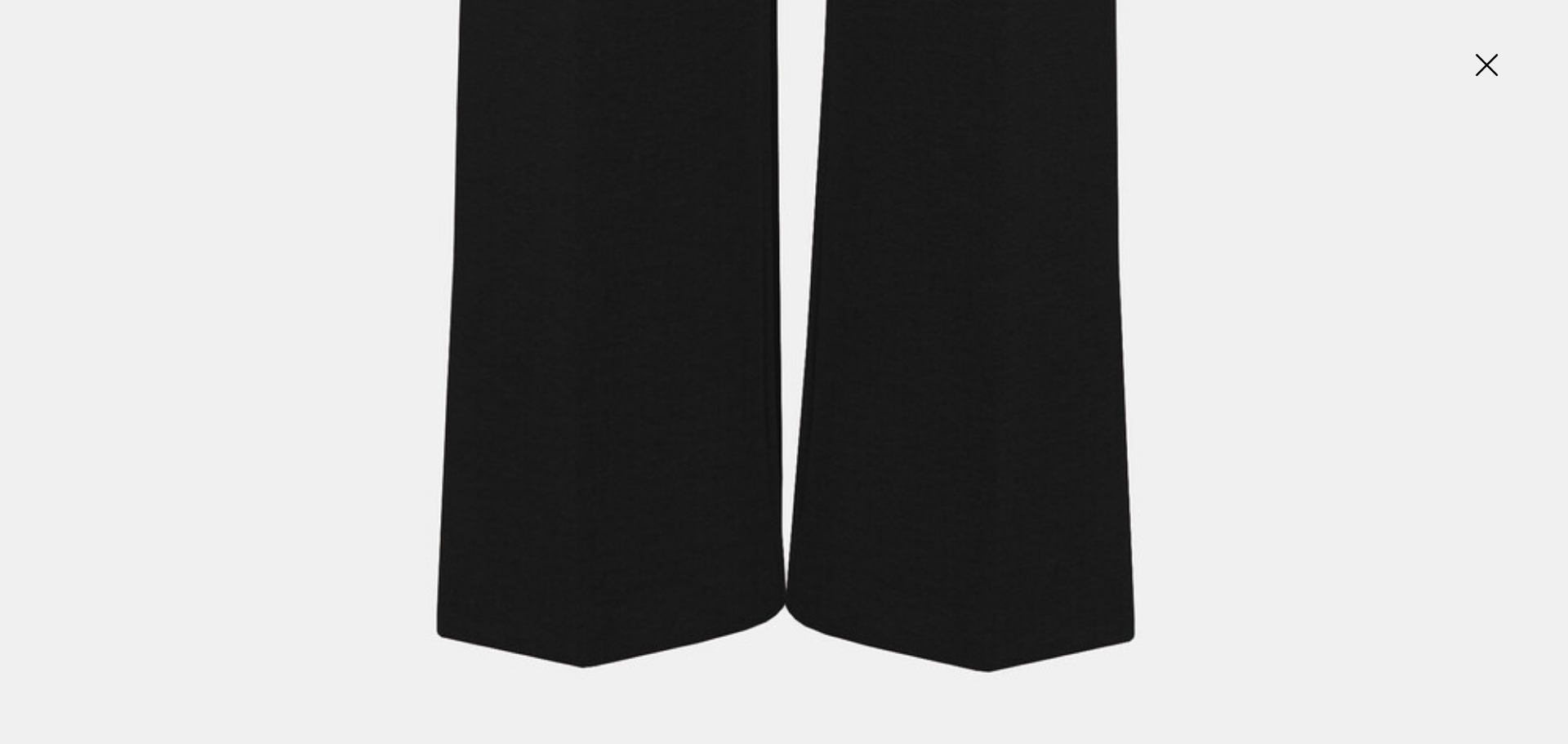
click at [1497, 69] on img at bounding box center [1485, 67] width 82 height 85
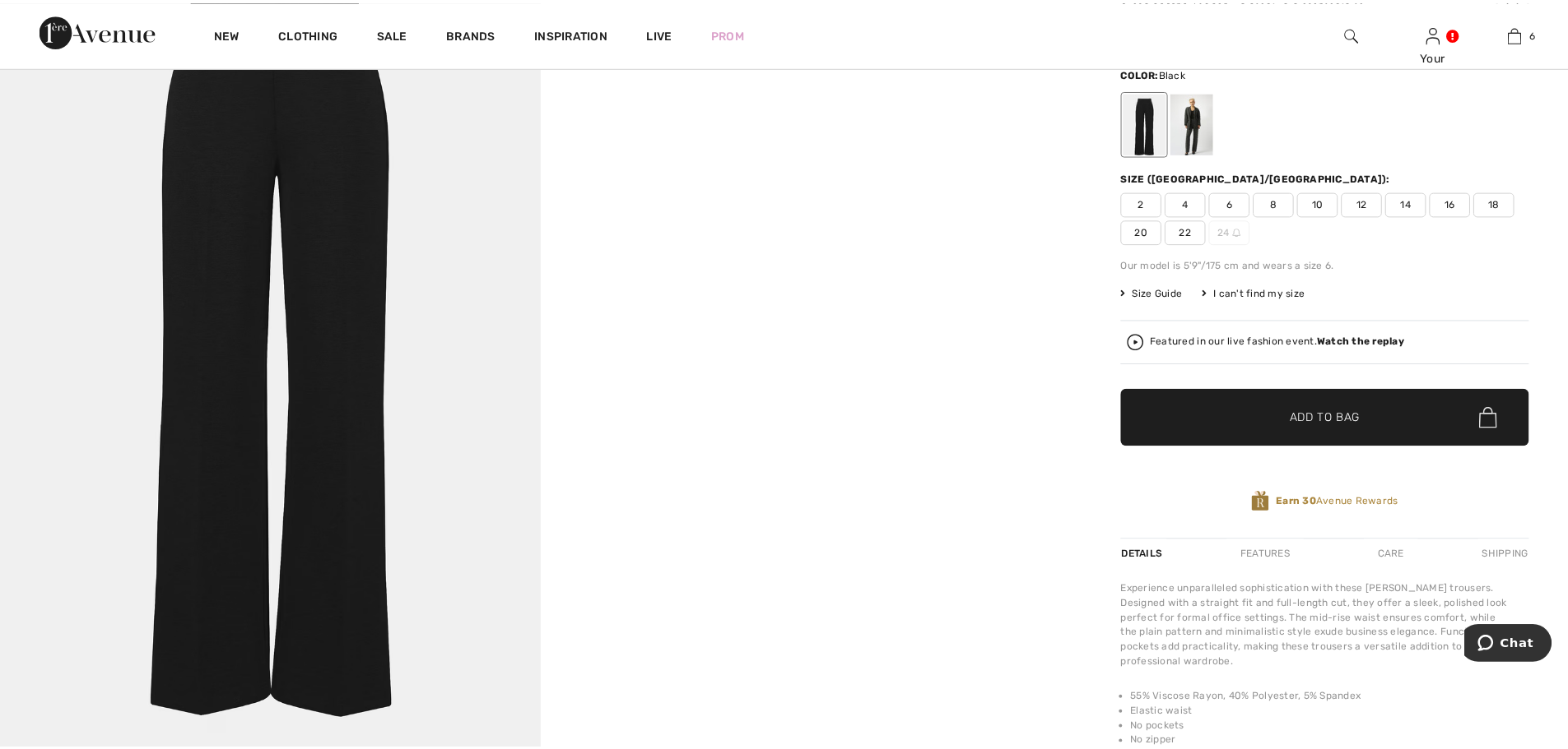
scroll to position [1582, 0]
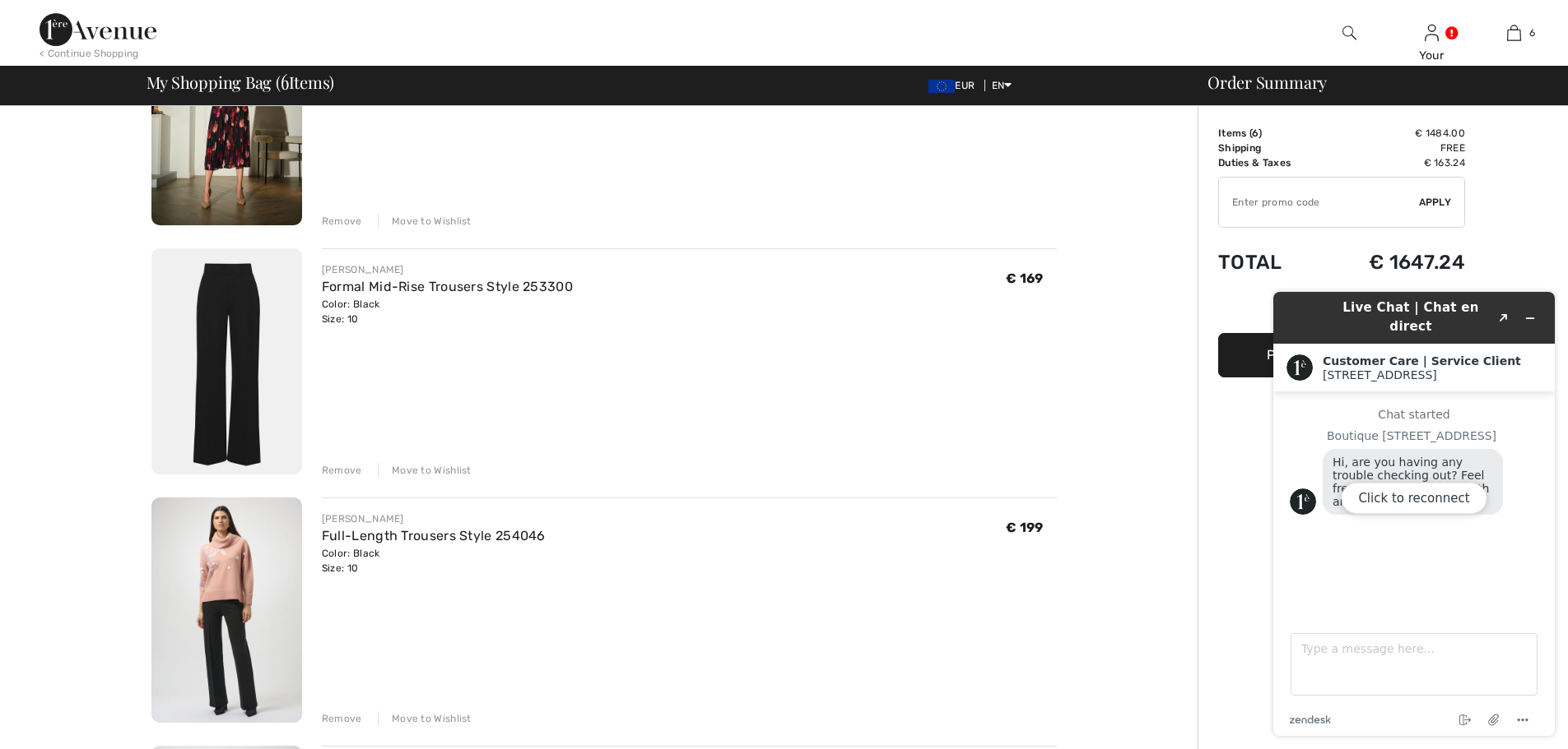
click at [1523, 309] on div "Click to reconnect" at bounding box center [1414, 514] width 281 height 444
